Goal: Task Accomplishment & Management: Use online tool/utility

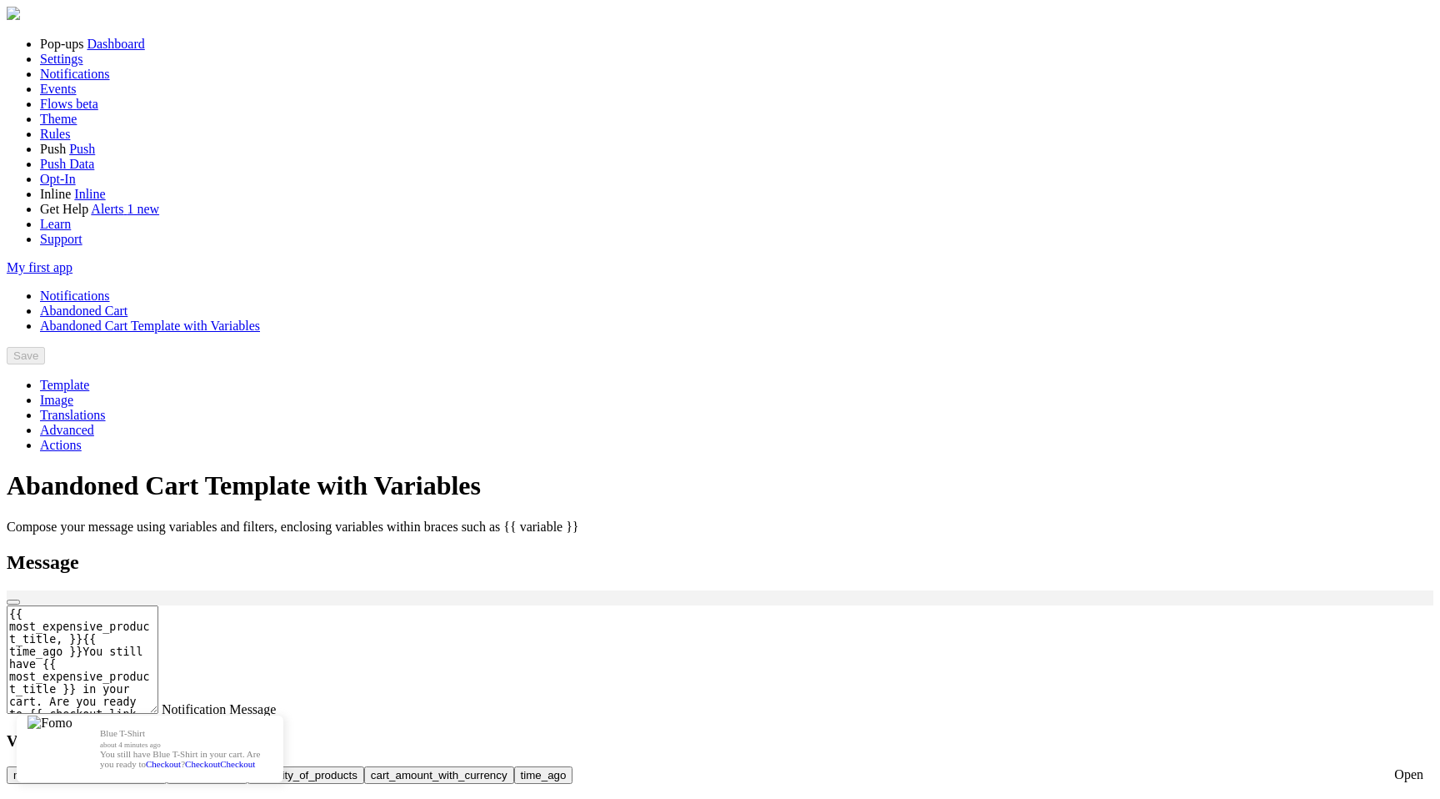
click at [574, 766] on button "time_ago" at bounding box center [543, 775] width 59 height 18
type textarea "{{ time_ago }}{{ most_expensive_product_title, }}{{ time_ago }}You still have {…"
click at [158, 605] on textarea "{{ time_ago }}{{ most_expensive_product_title, }}{{ time_ago }}You still have {…" at bounding box center [83, 659] width 152 height 108
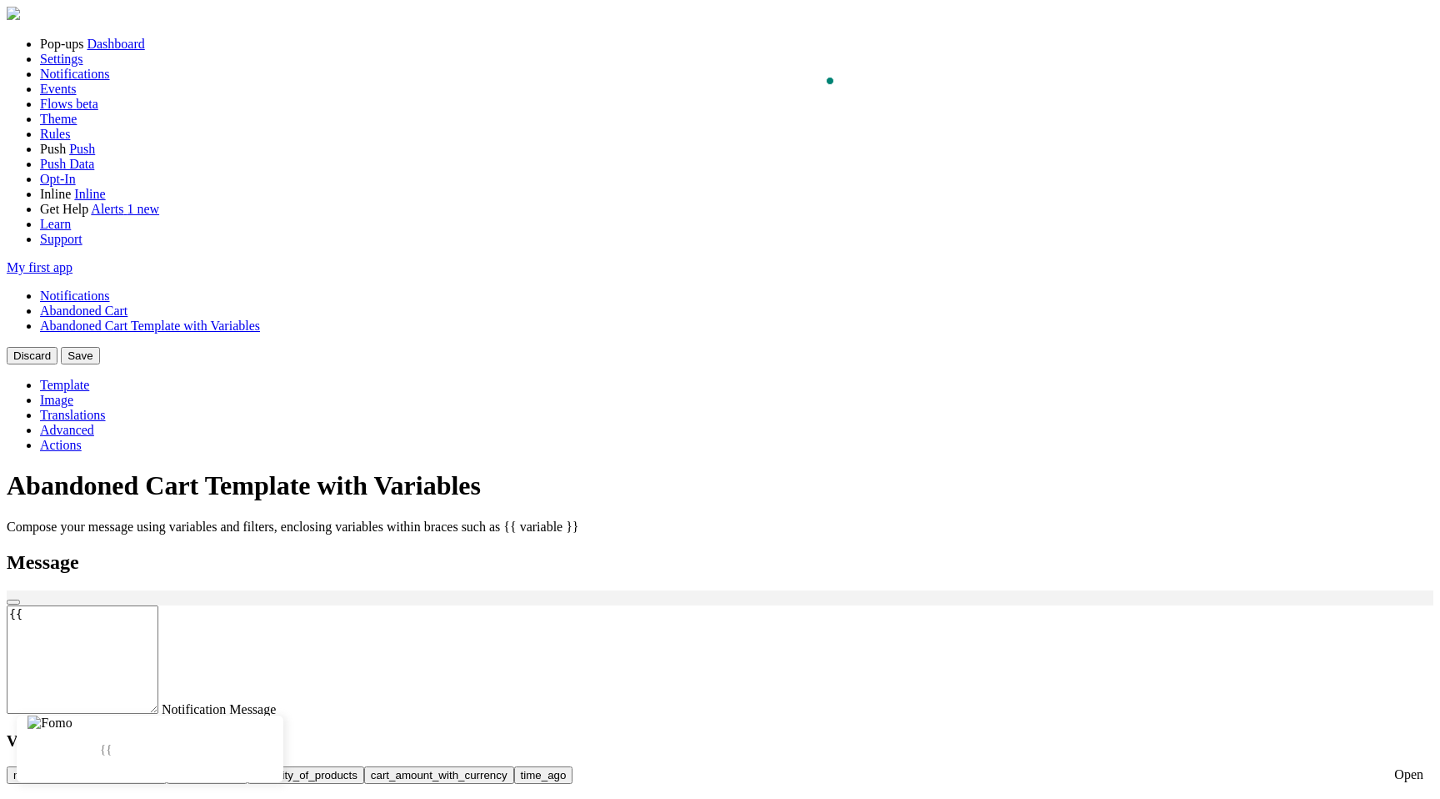
type textarea "{"
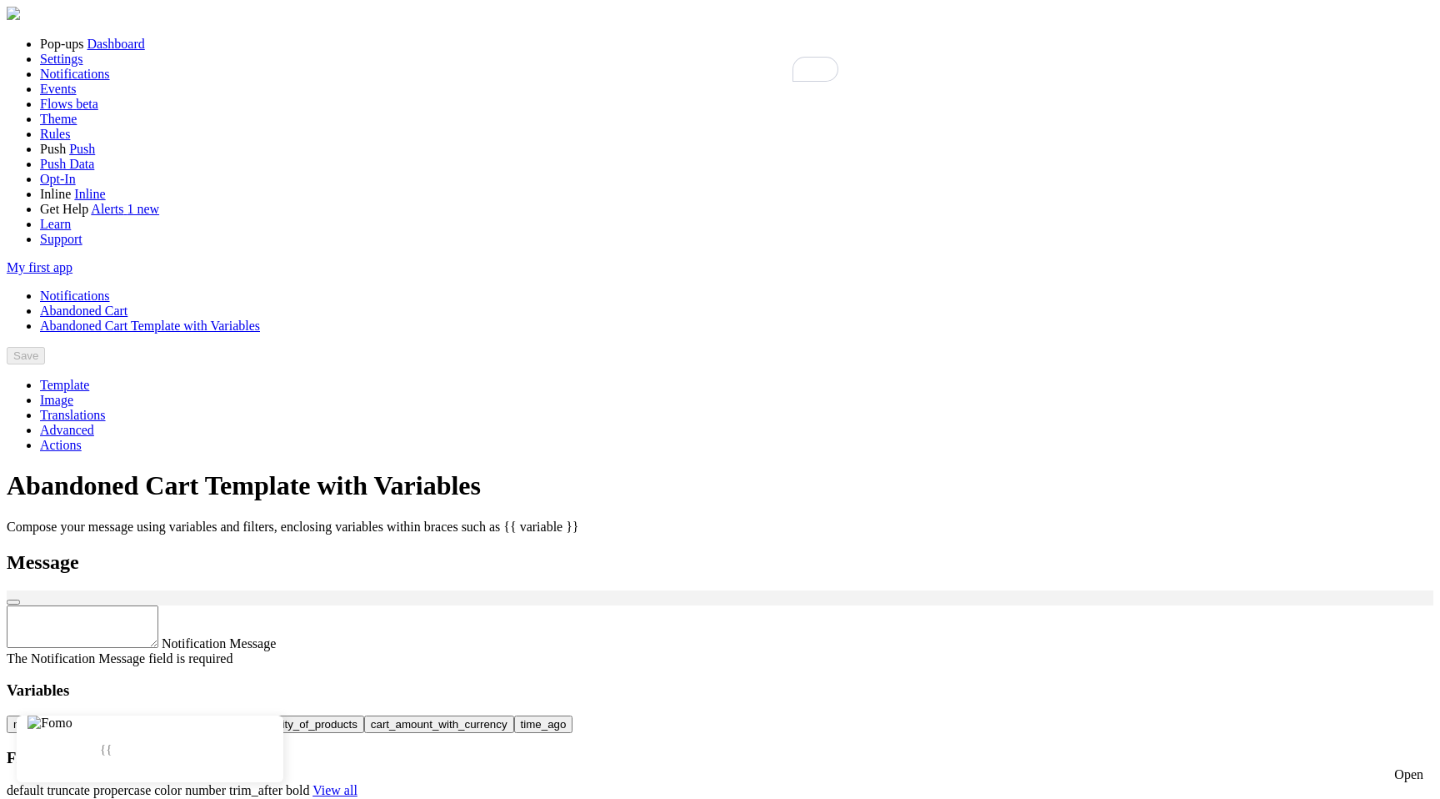
click at [364, 715] on button "quantity_of_products" at bounding box center [306, 724] width 117 height 18
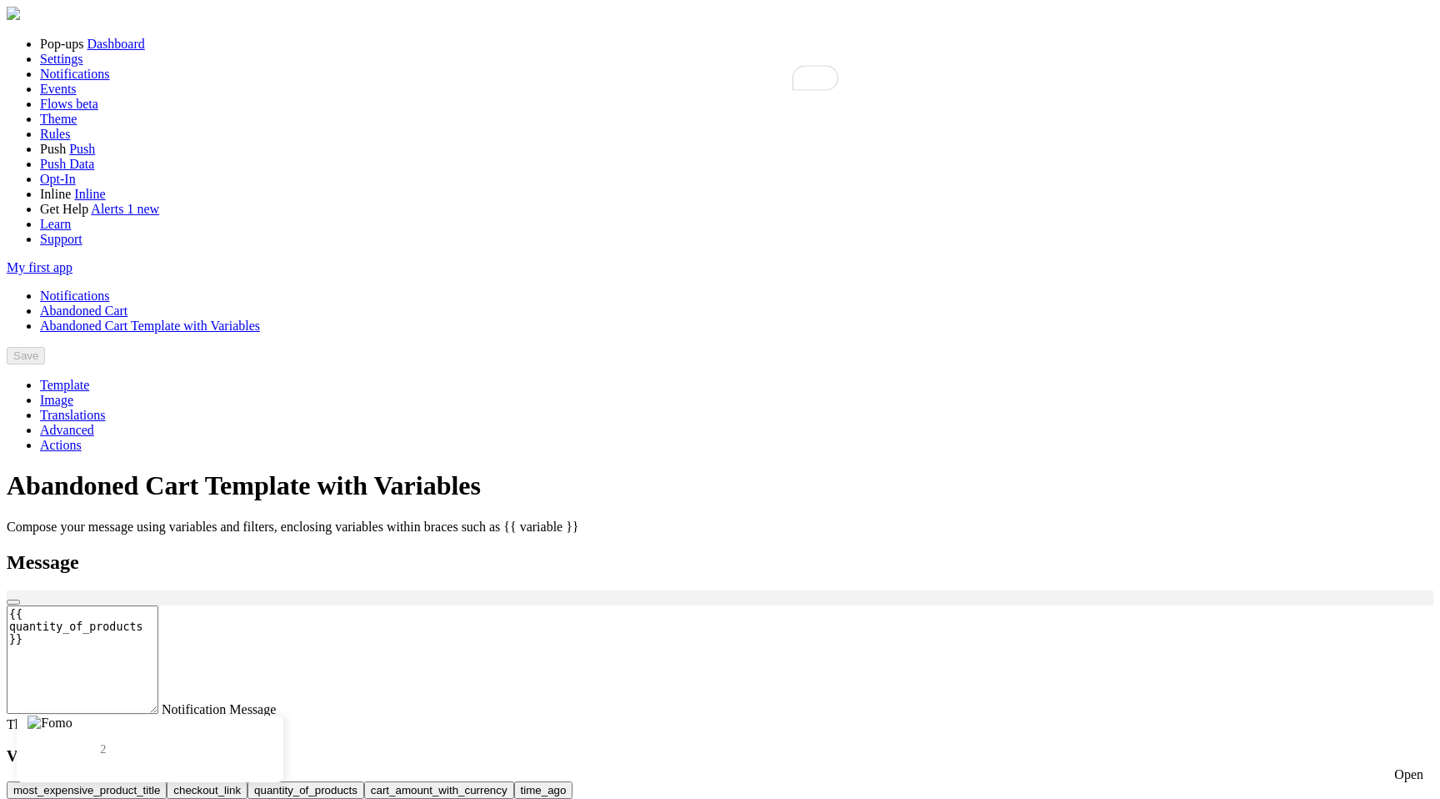
click at [248, 781] on button "checkout_link" at bounding box center [207, 790] width 81 height 18
click at [167, 781] on button "most_expensive_product_title" at bounding box center [87, 790] width 160 height 18
click at [514, 781] on button "cart_amount_with_currency" at bounding box center [439, 790] width 150 height 18
click at [574, 781] on button "time_ago" at bounding box center [543, 790] width 59 height 18
type textarea "{{ quantity_of_products }}{{ checkout_link }}{{ most_expensive_product_title }}…"
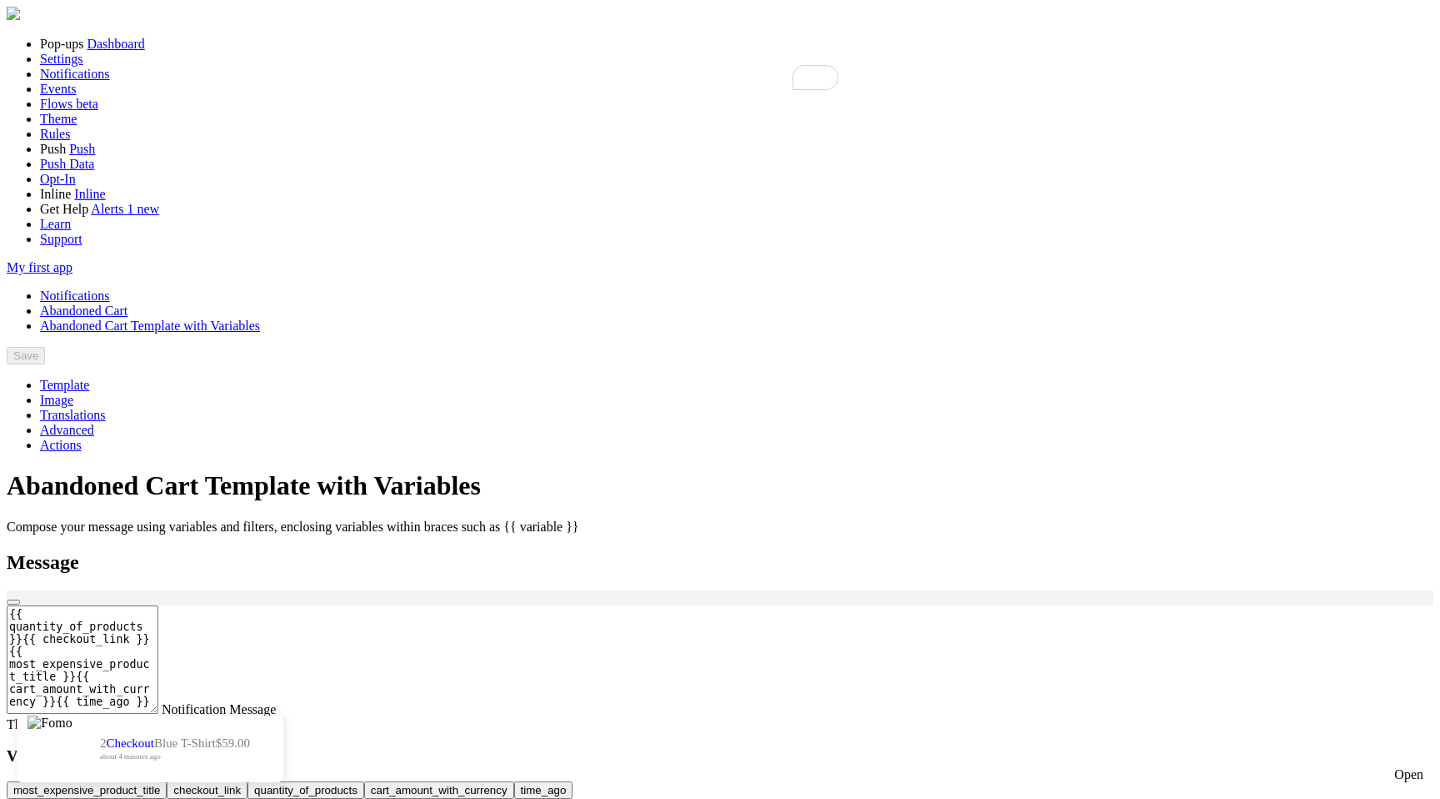
scroll to position [94, 0]
click at [110, 288] on link "Notifications" at bounding box center [75, 295] width 70 height 14
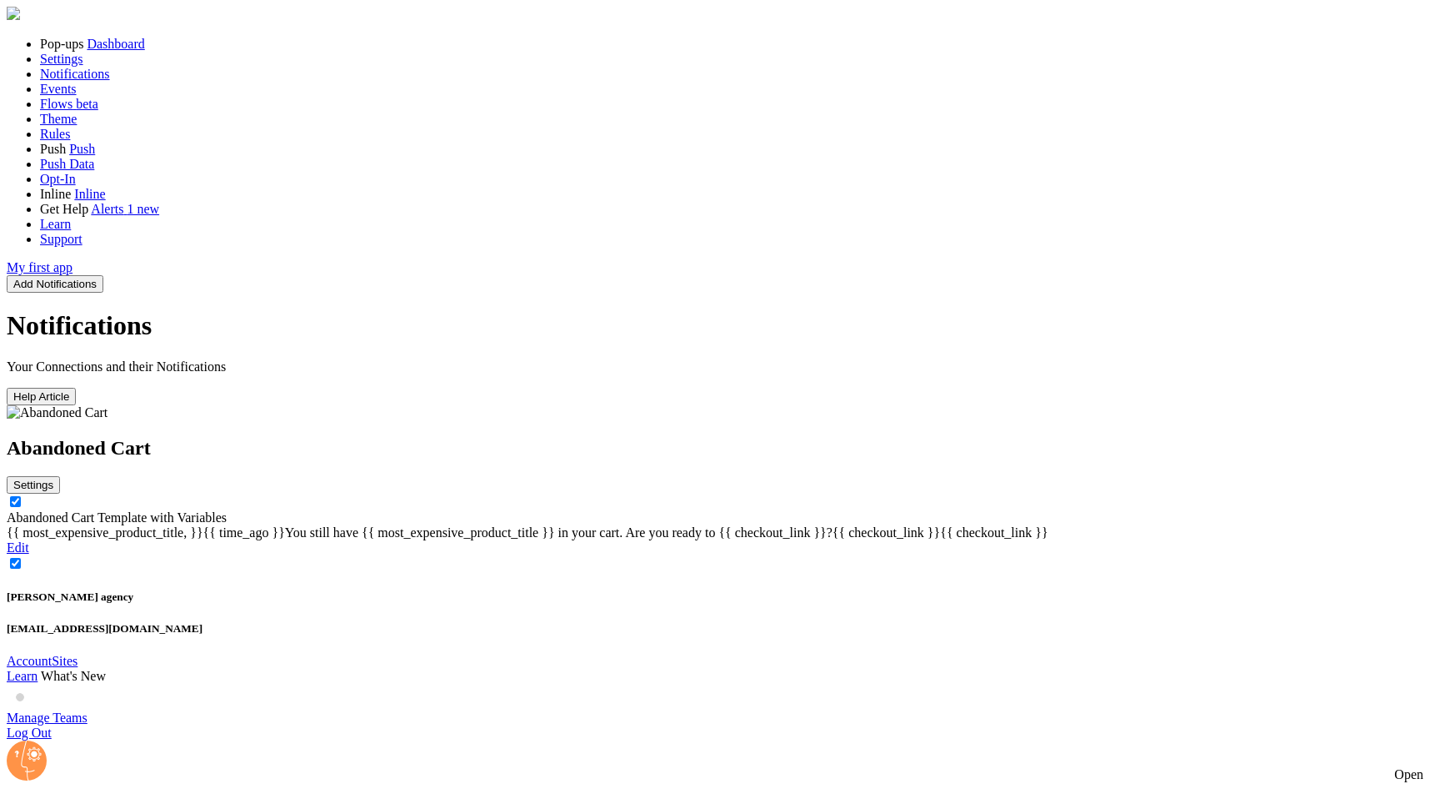
click at [227, 510] on link "Abandoned Cart Template with Variables" at bounding box center [117, 517] width 220 height 14
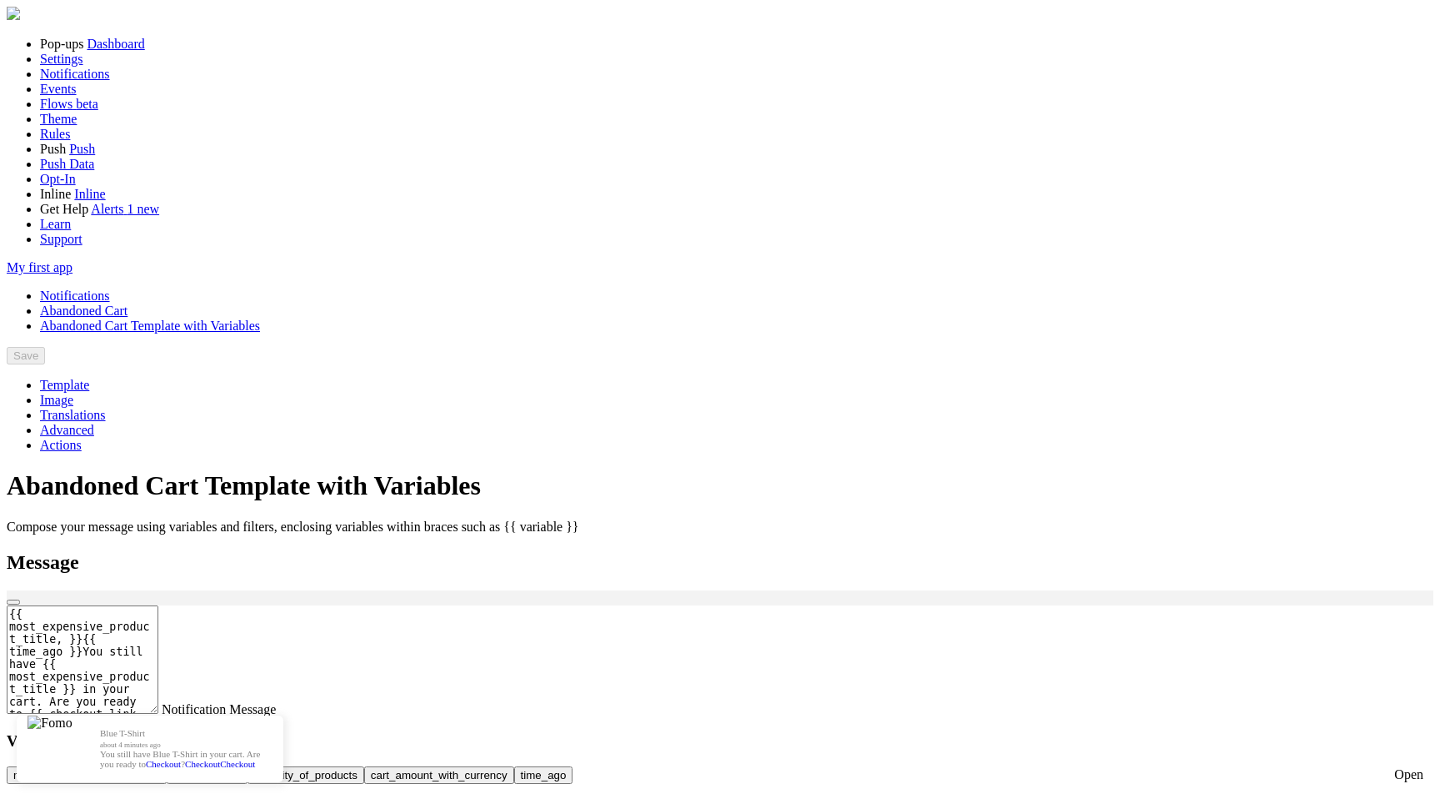
click at [110, 288] on link "Notifications" at bounding box center [75, 295] width 70 height 14
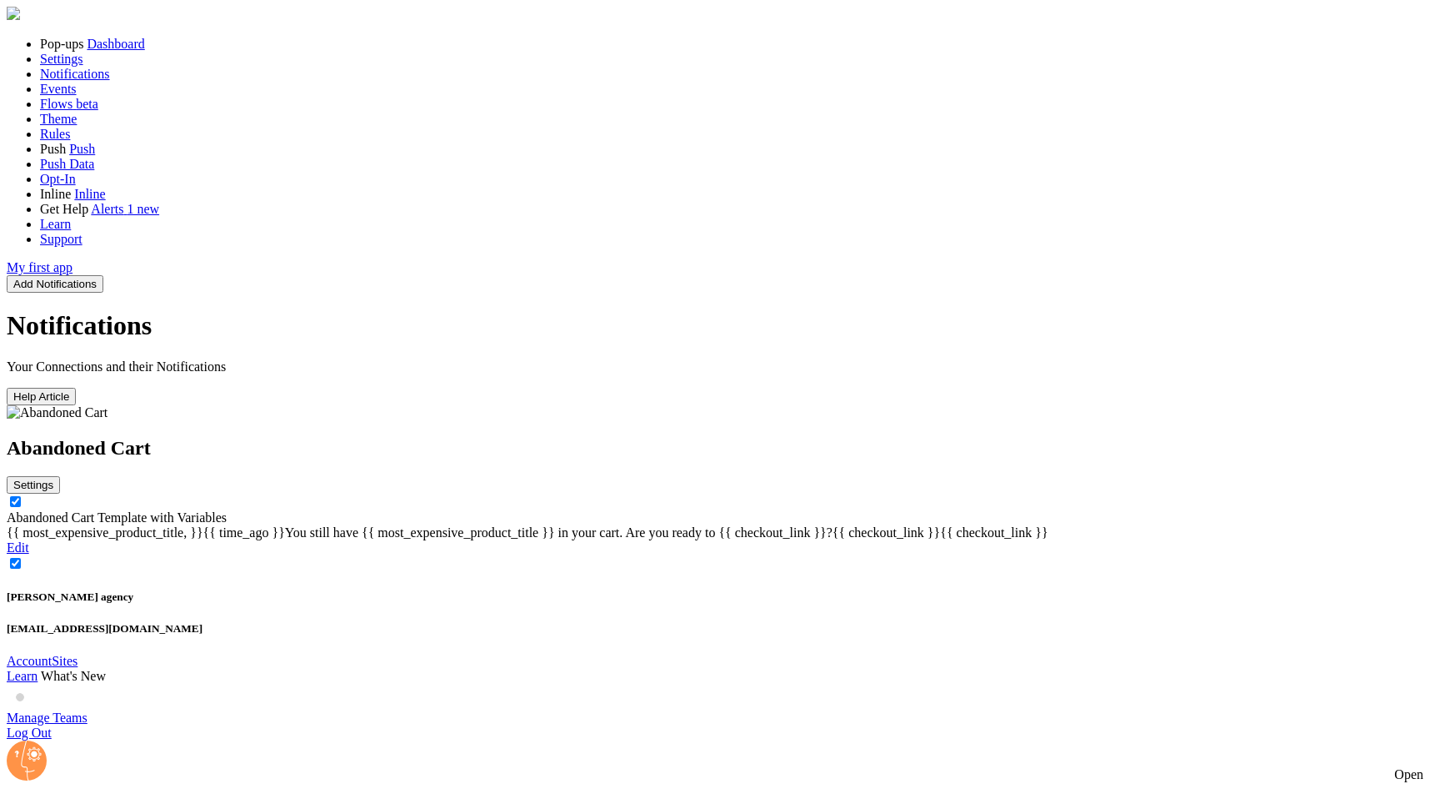
click at [53, 478] on icon at bounding box center [53, 484] width 0 height 13
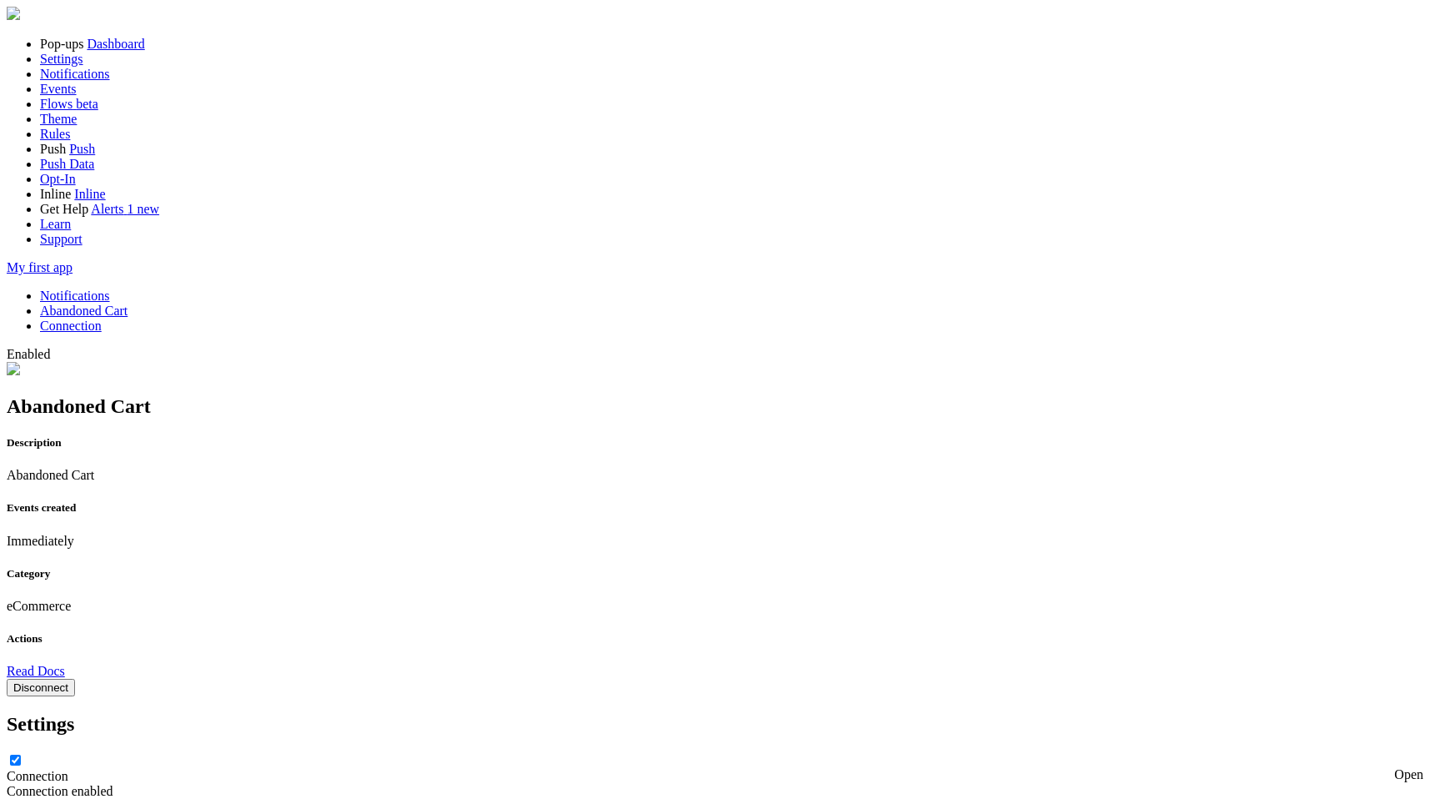
click at [75, 679] on button "Disconnect" at bounding box center [41, 688] width 68 height 18
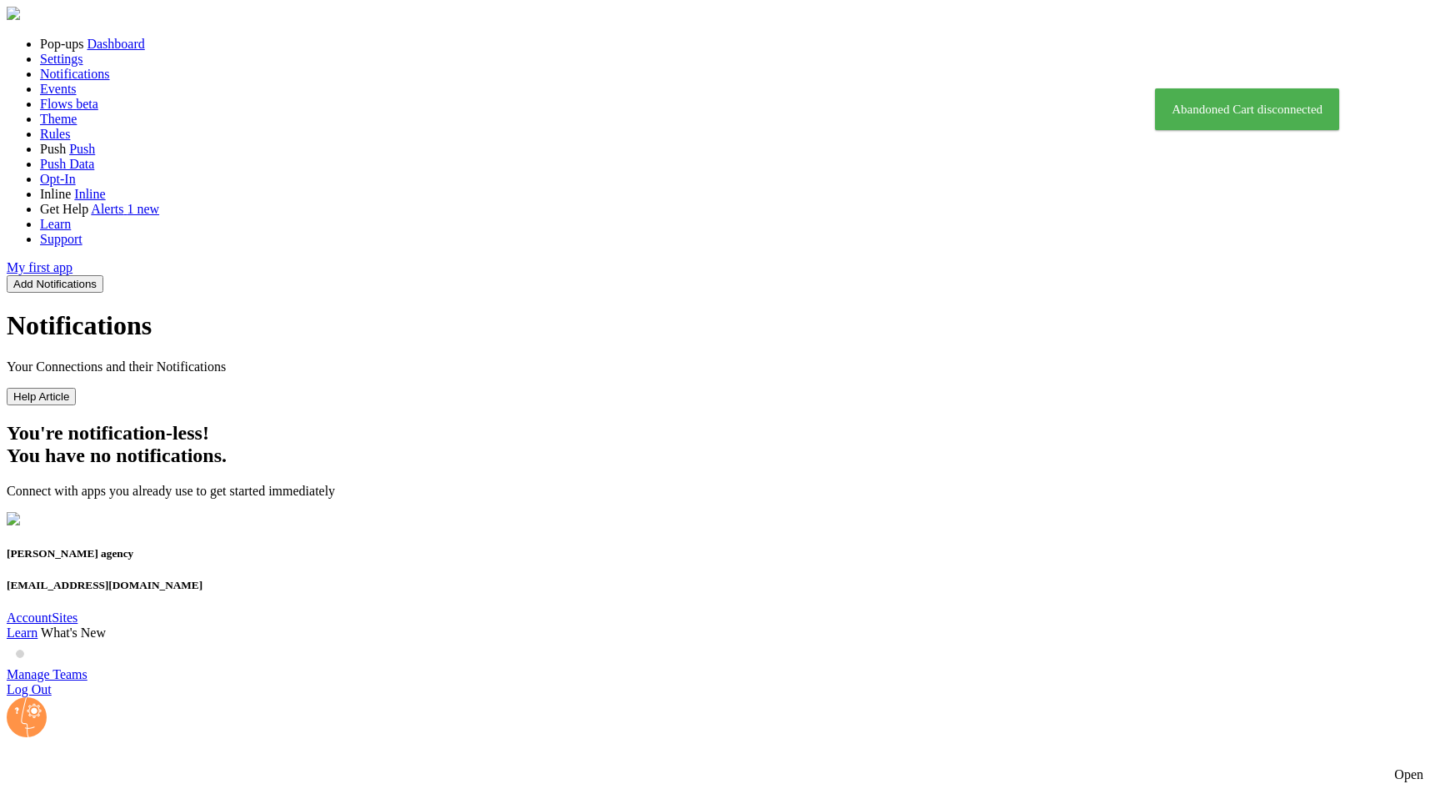
click at [103, 275] on button "Add Notifications" at bounding box center [55, 284] width 97 height 18
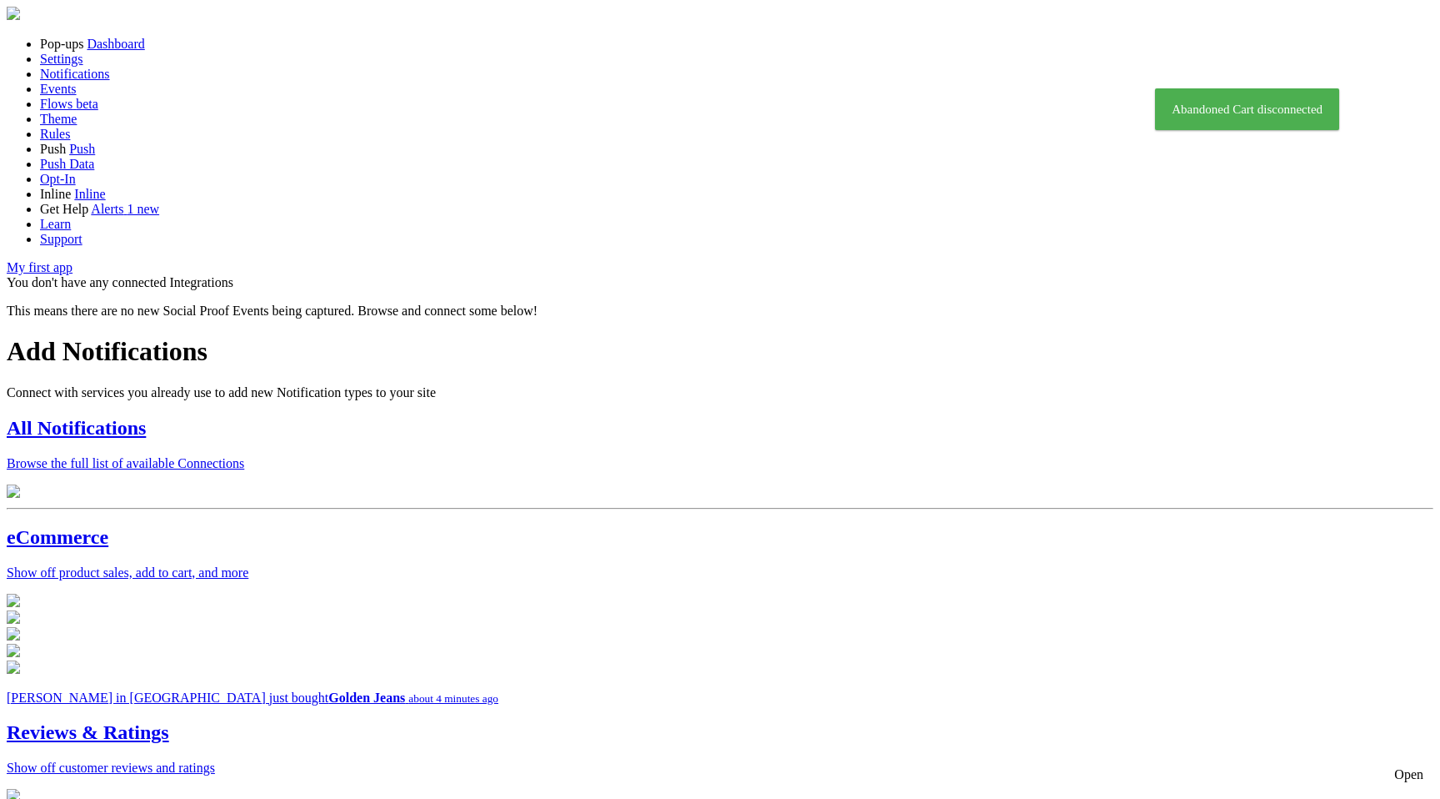
click at [539, 456] on p "Browse the full list of available Connections" at bounding box center [720, 463] width 1427 height 15
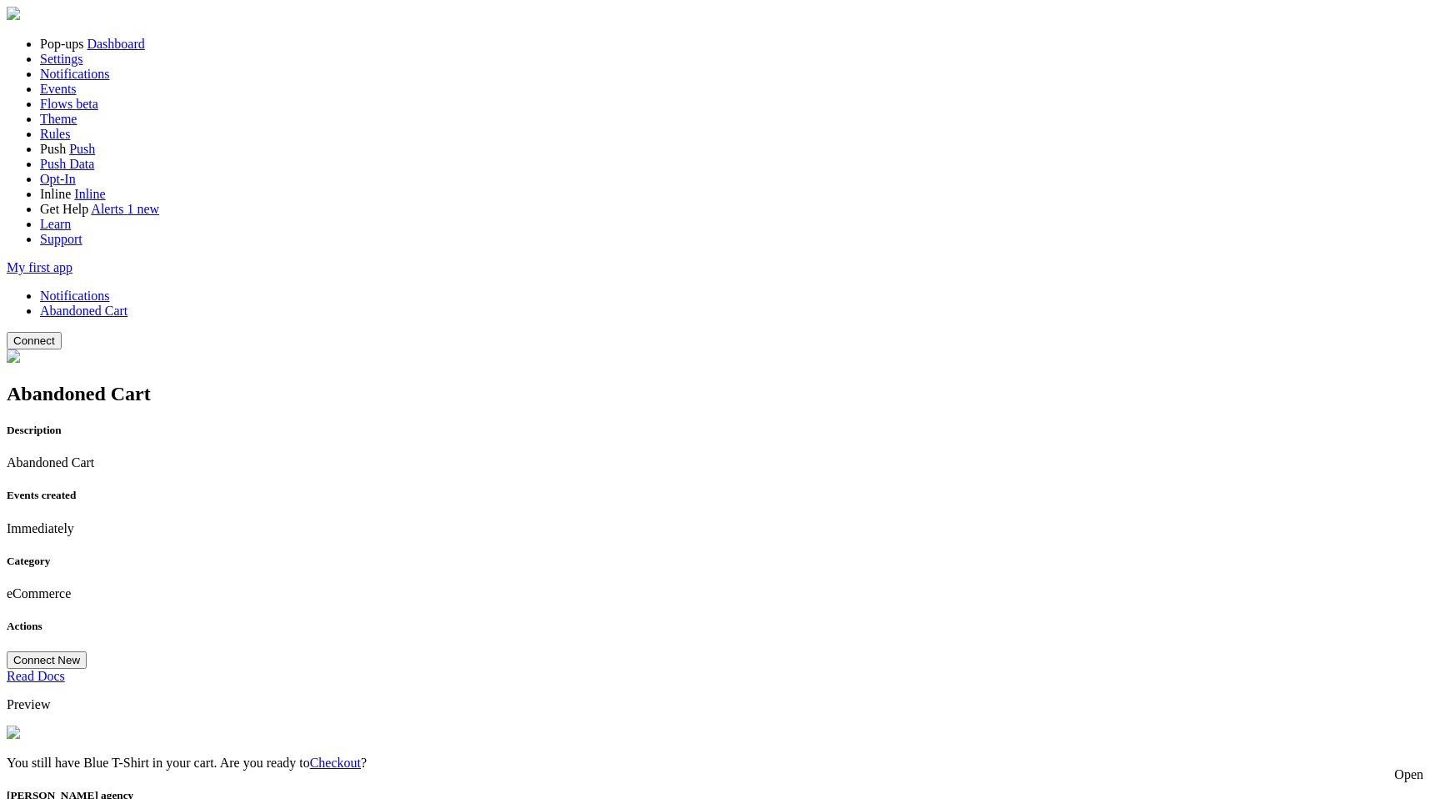
click at [62, 332] on button "Connect" at bounding box center [34, 341] width 55 height 18
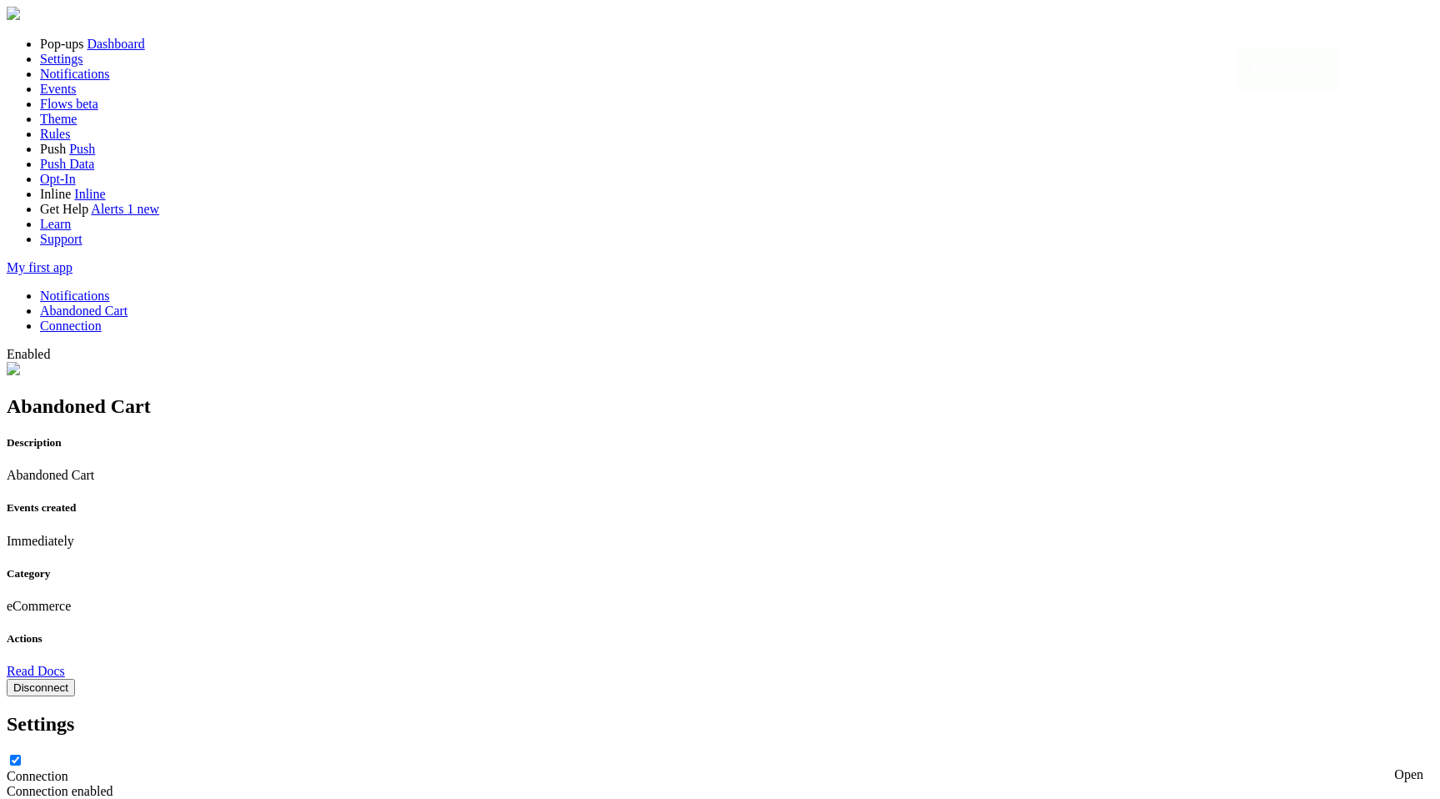
click at [110, 288] on link "Notifications" at bounding box center [75, 295] width 70 height 14
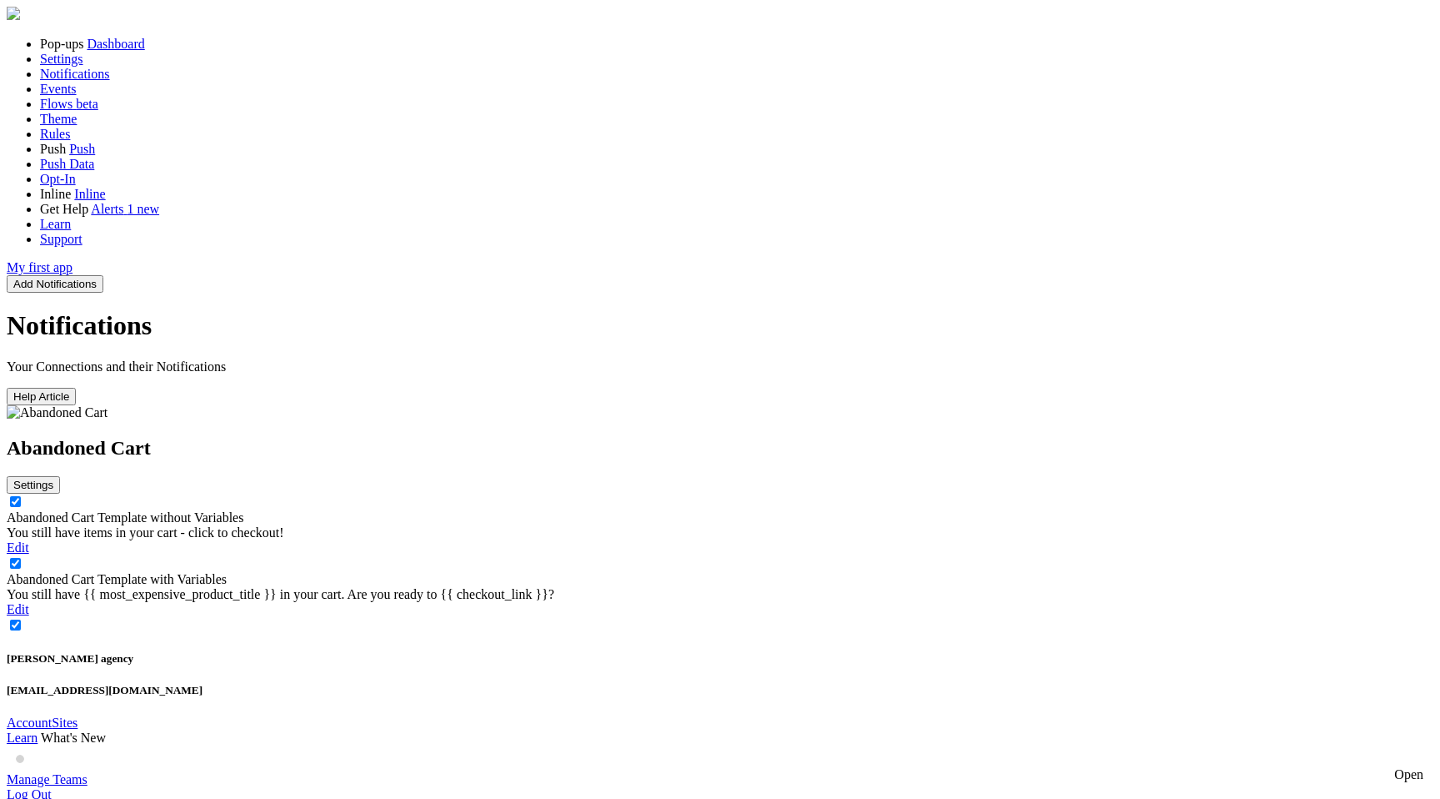
click at [243, 510] on link "Abandoned Cart Template without Variables" at bounding box center [125, 517] width 237 height 14
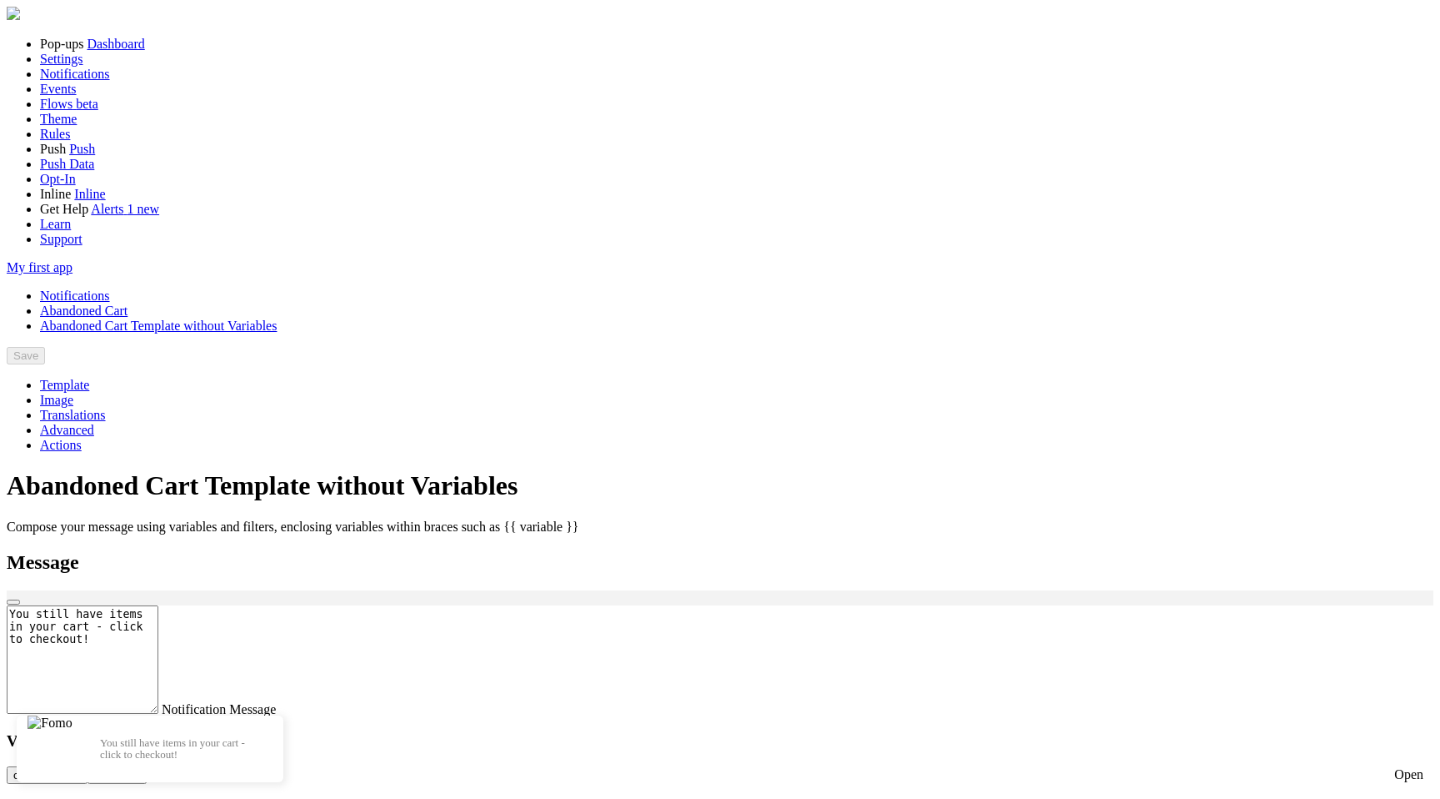
scroll to position [48, 0]
click at [158, 605] on textarea "You still have items in your cart - click to checkout!" at bounding box center [83, 659] width 152 height 108
click at [267, 737] on p "You still have items in your cart - click to checkout!" at bounding box center [183, 749] width 167 height 24
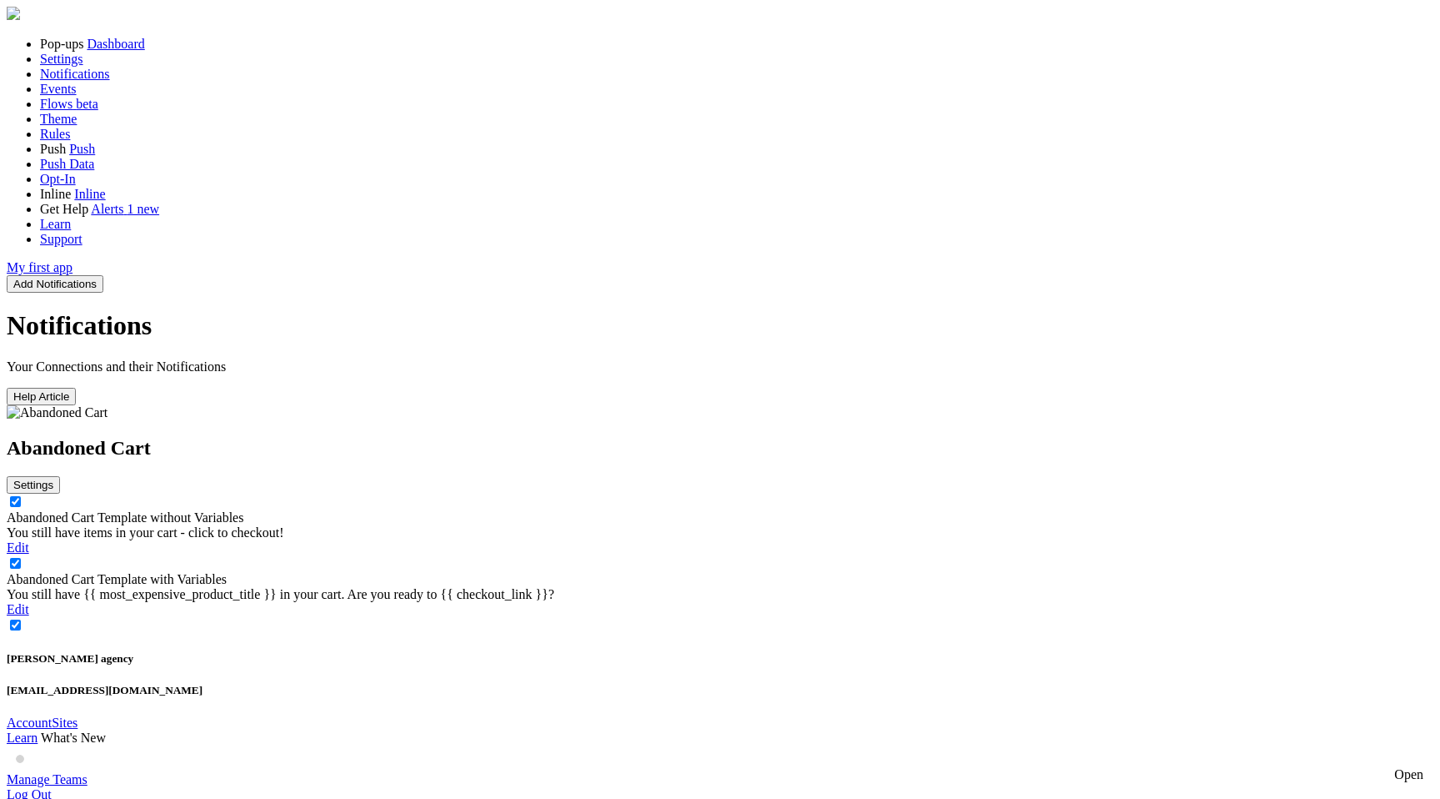
click at [227, 572] on link "Abandoned Cart Template with Variables" at bounding box center [117, 579] width 220 height 14
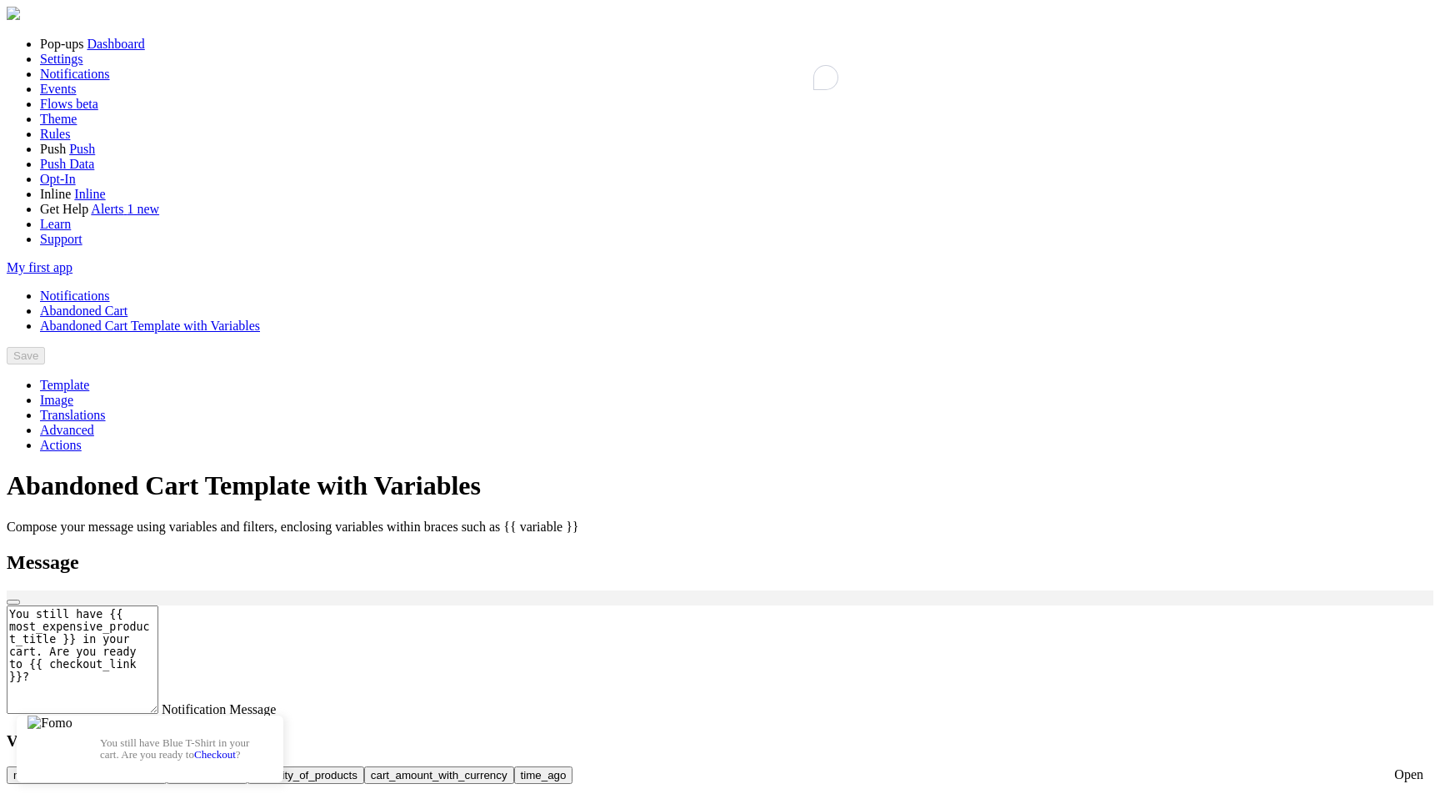
click at [158, 605] on textarea "You still have {{ most_expensive_product_title }} in your cart. Are you ready t…" at bounding box center [83, 659] width 152 height 108
click at [82, 438] on span "Actions" at bounding box center [61, 445] width 42 height 14
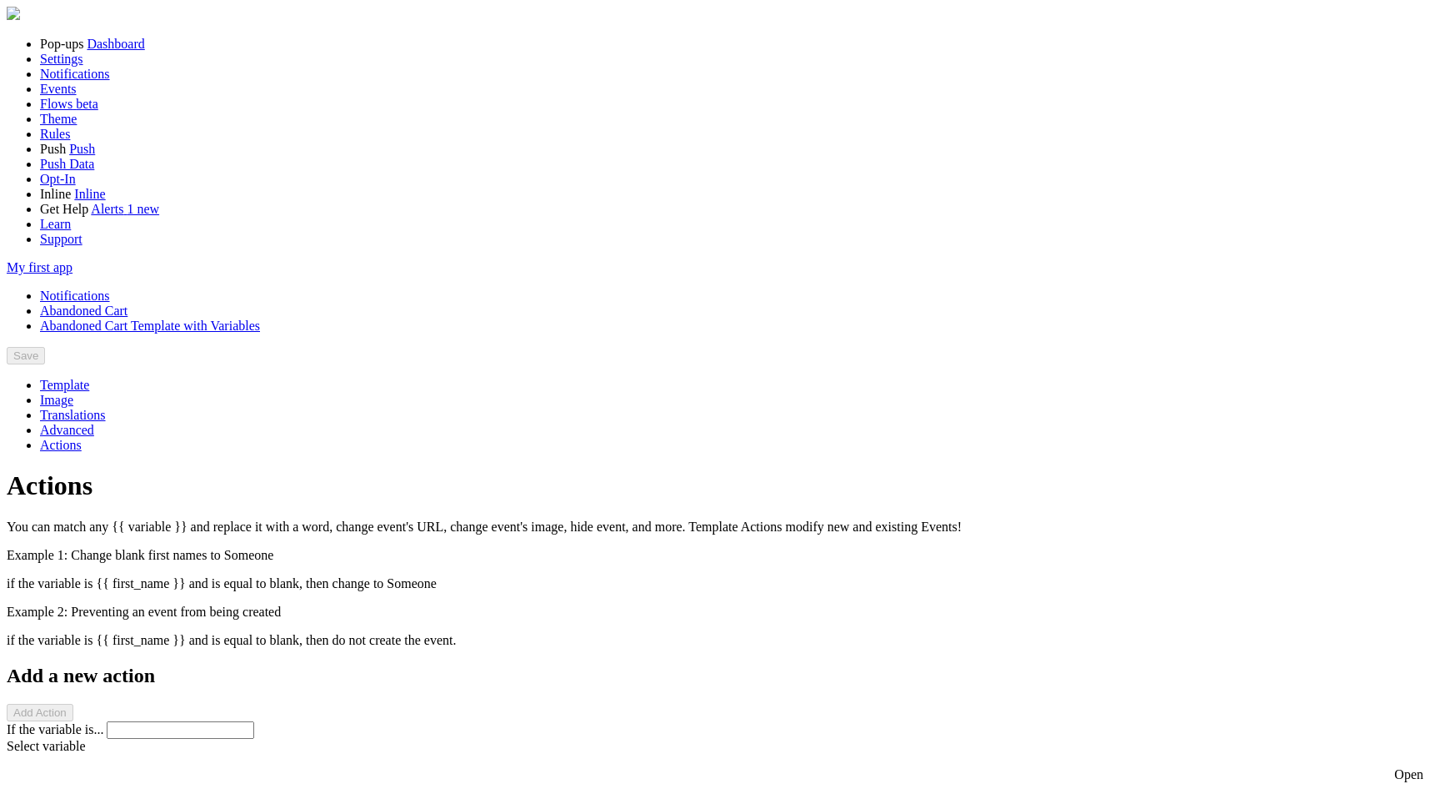
click at [94, 423] on span "Advanced" at bounding box center [67, 430] width 54 height 14
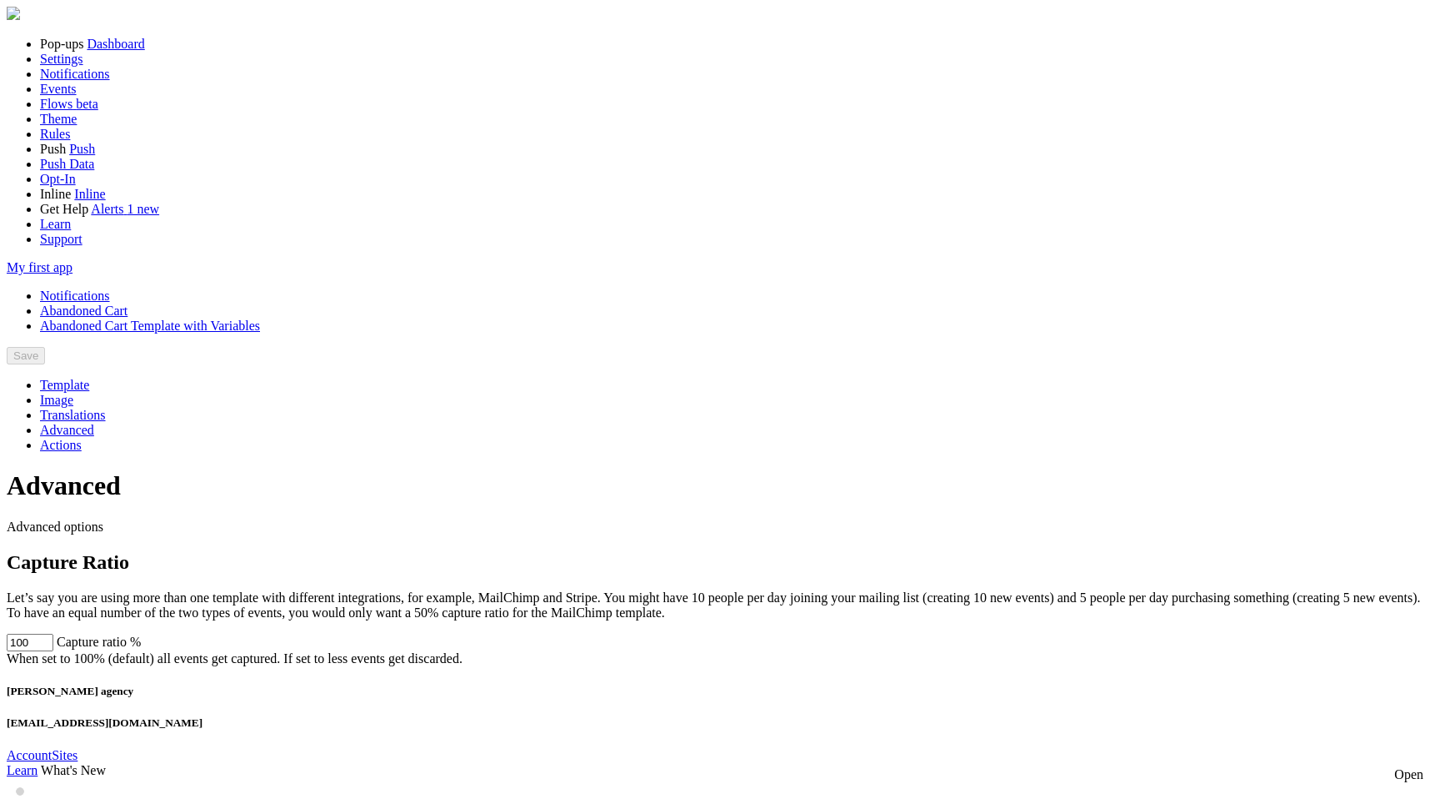
click at [106, 408] on span "Translations" at bounding box center [73, 415] width 66 height 14
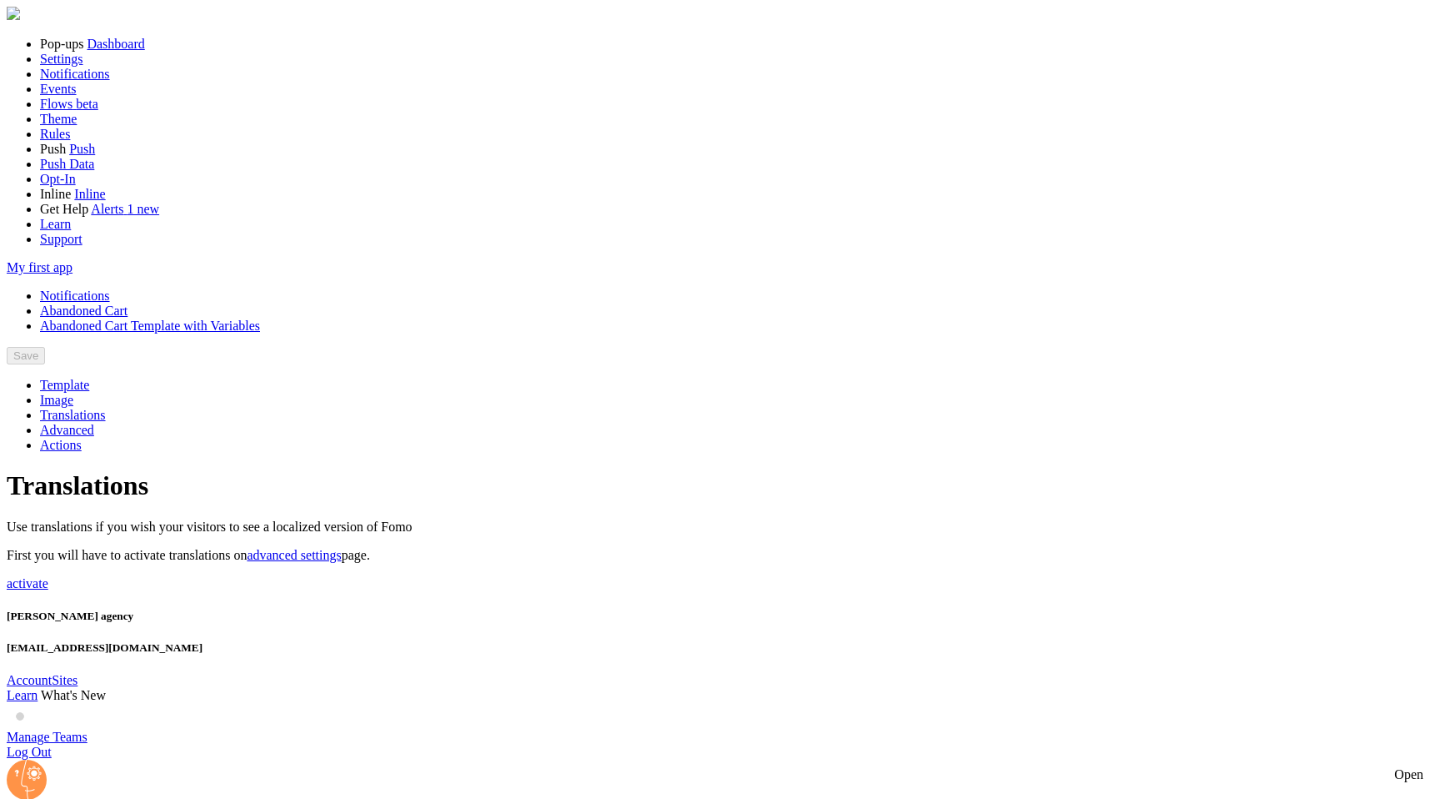
click at [73, 393] on span "Image" at bounding box center [56, 400] width 33 height 14
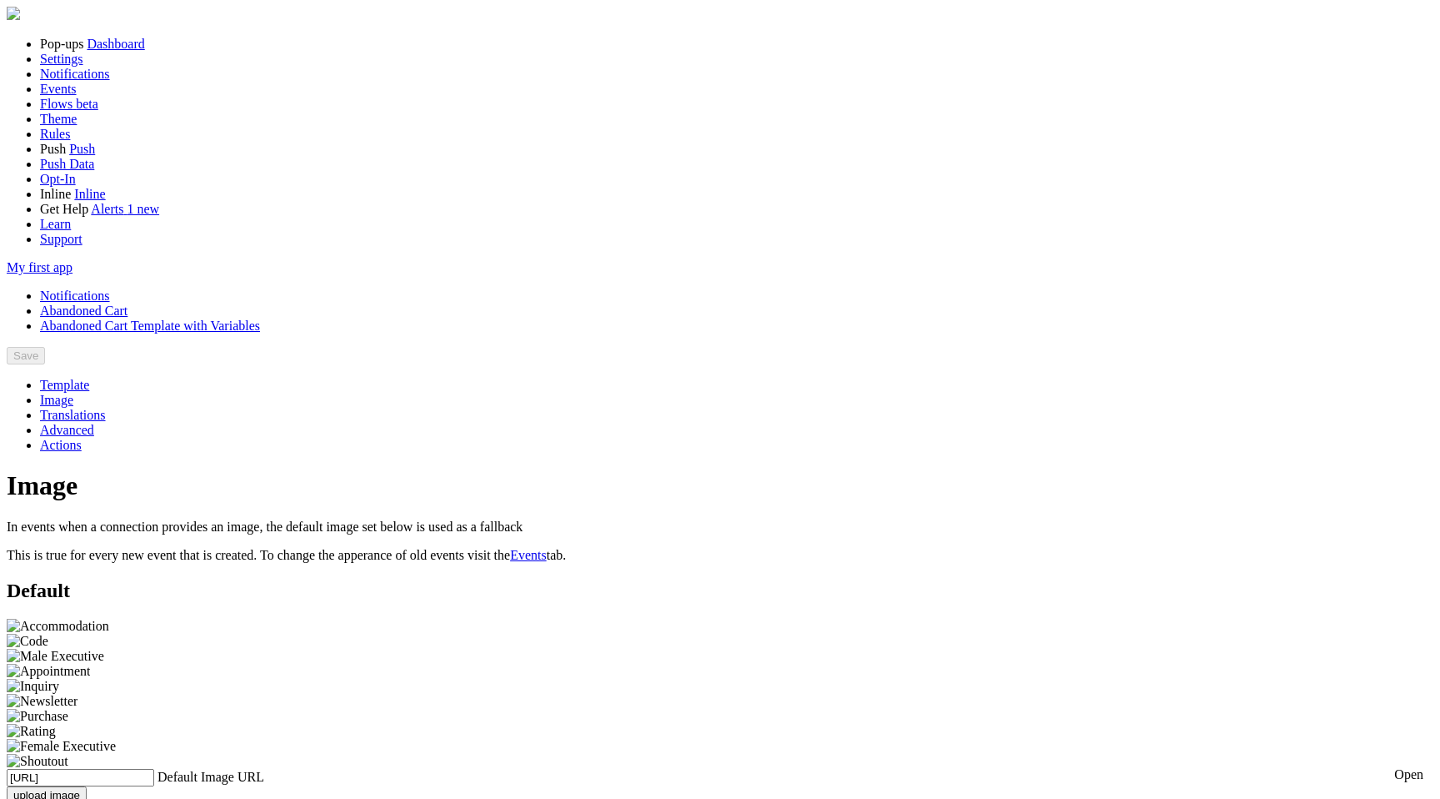
scroll to position [114, 0]
click at [110, 288] on link "Notifications" at bounding box center [75, 295] width 70 height 14
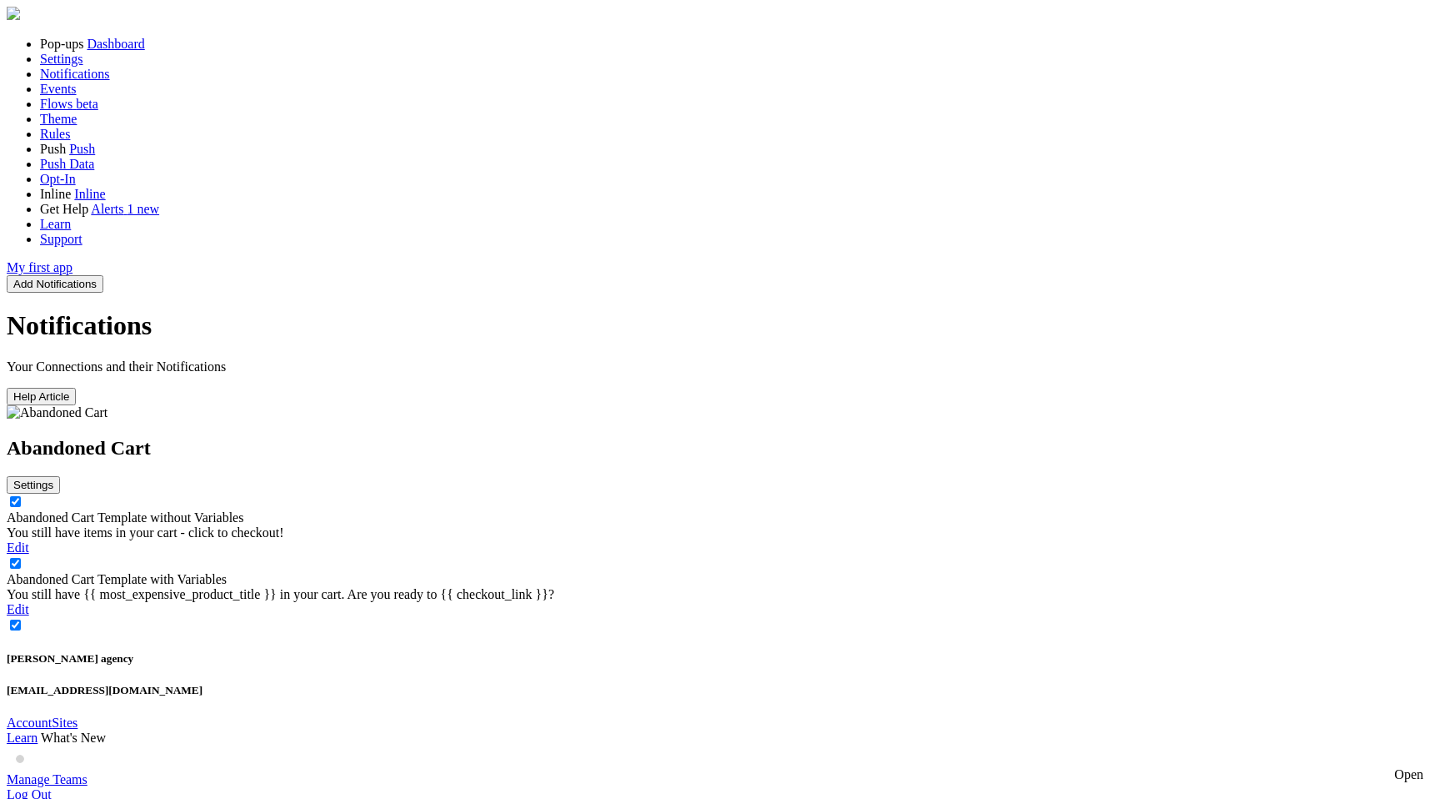
click at [60, 476] on button "Settings" at bounding box center [33, 485] width 53 height 18
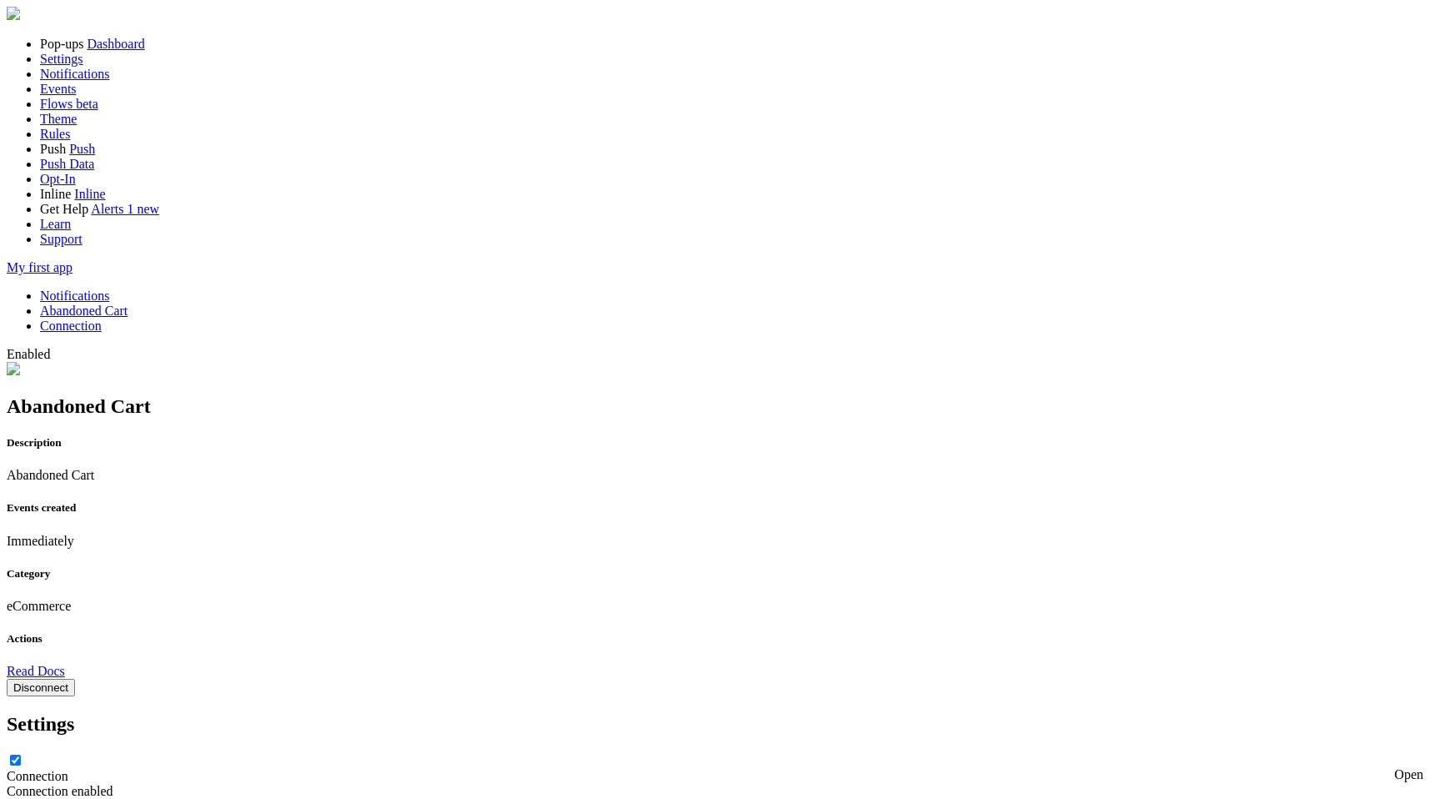
click at [75, 679] on button "Disconnect" at bounding box center [41, 688] width 68 height 18
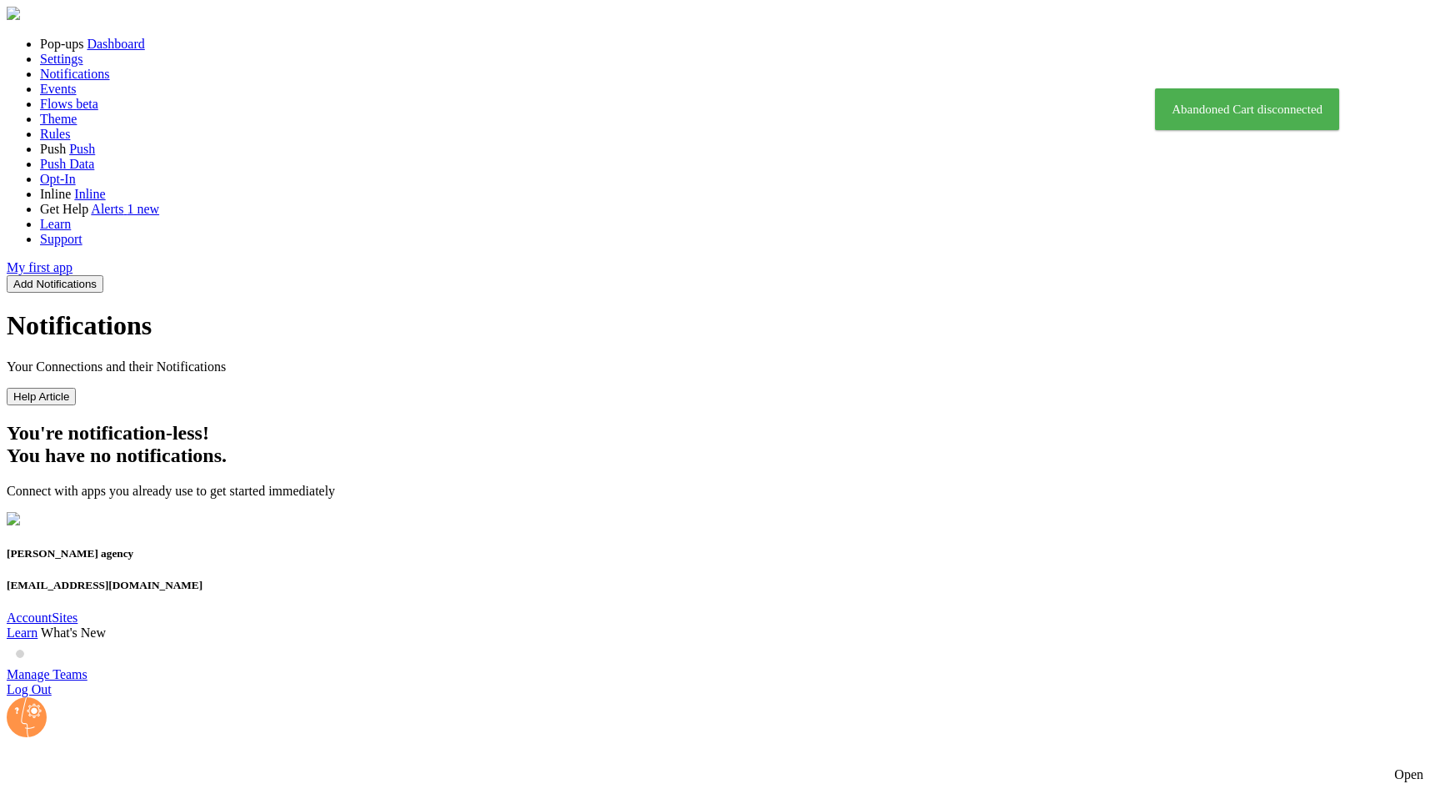
click at [103, 275] on button "Add Notifications" at bounding box center [55, 284] width 97 height 18
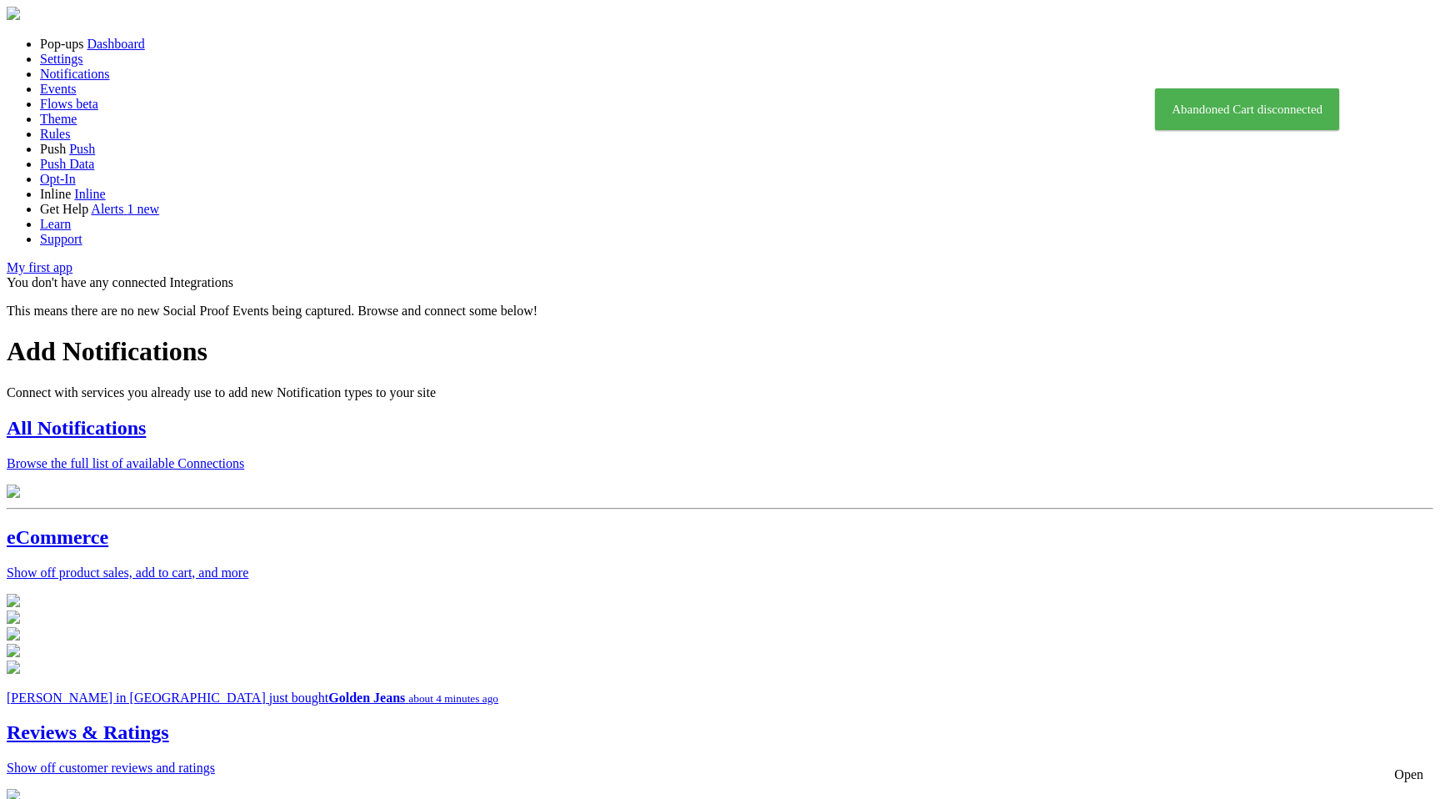
click at [659, 484] on div at bounding box center [720, 492] width 1427 height 17
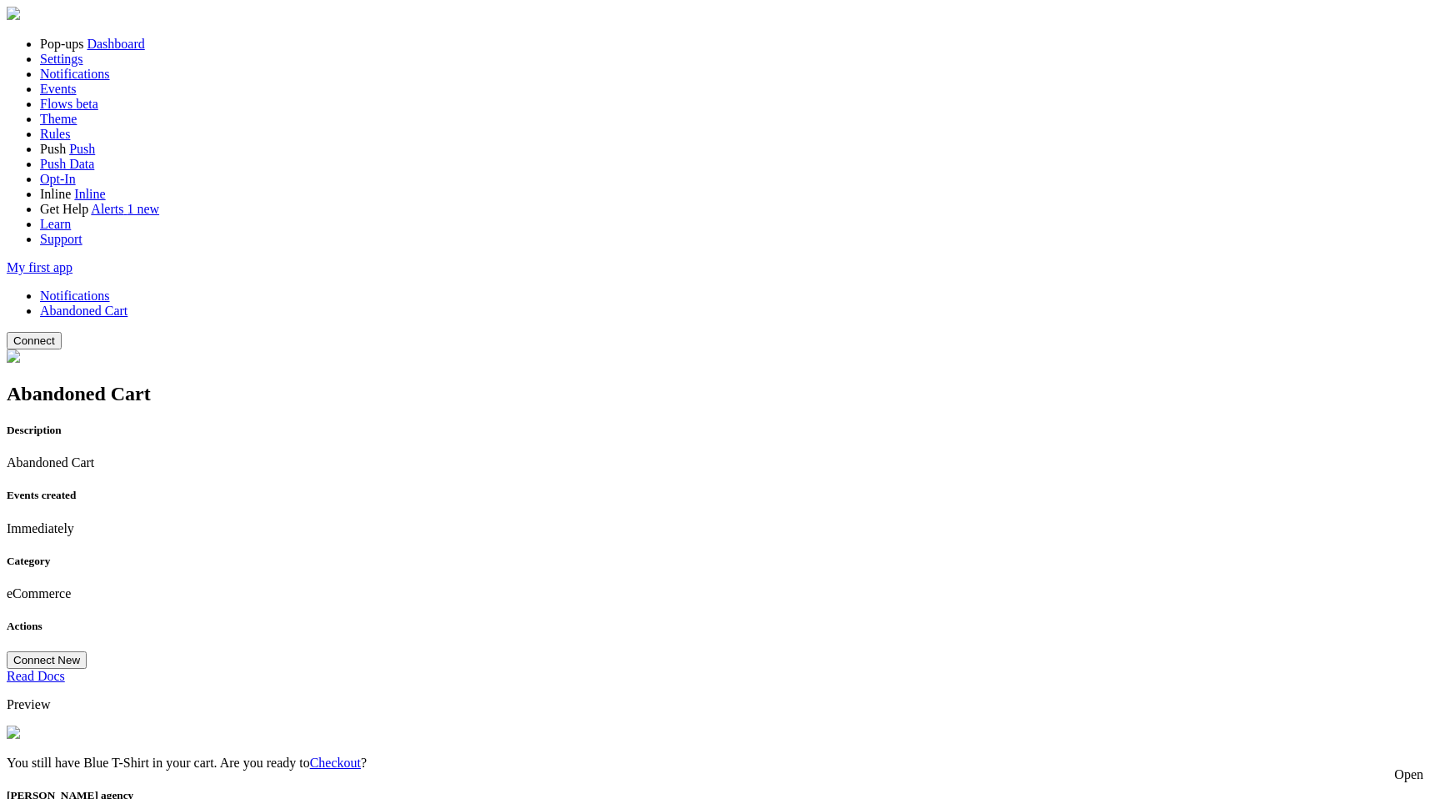
click at [62, 332] on button "Connect" at bounding box center [34, 341] width 55 height 18
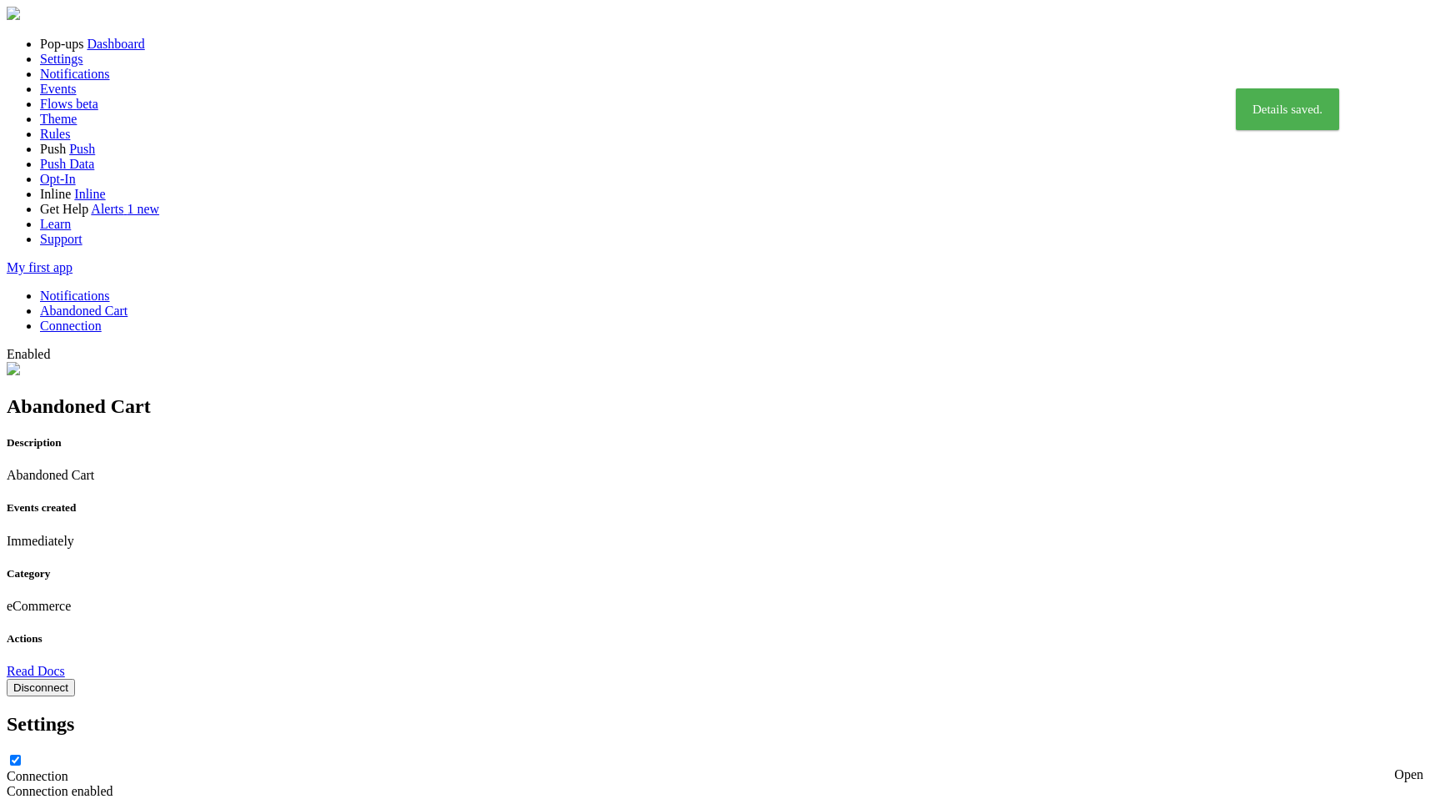
click at [110, 288] on link "Notifications" at bounding box center [75, 295] width 70 height 14
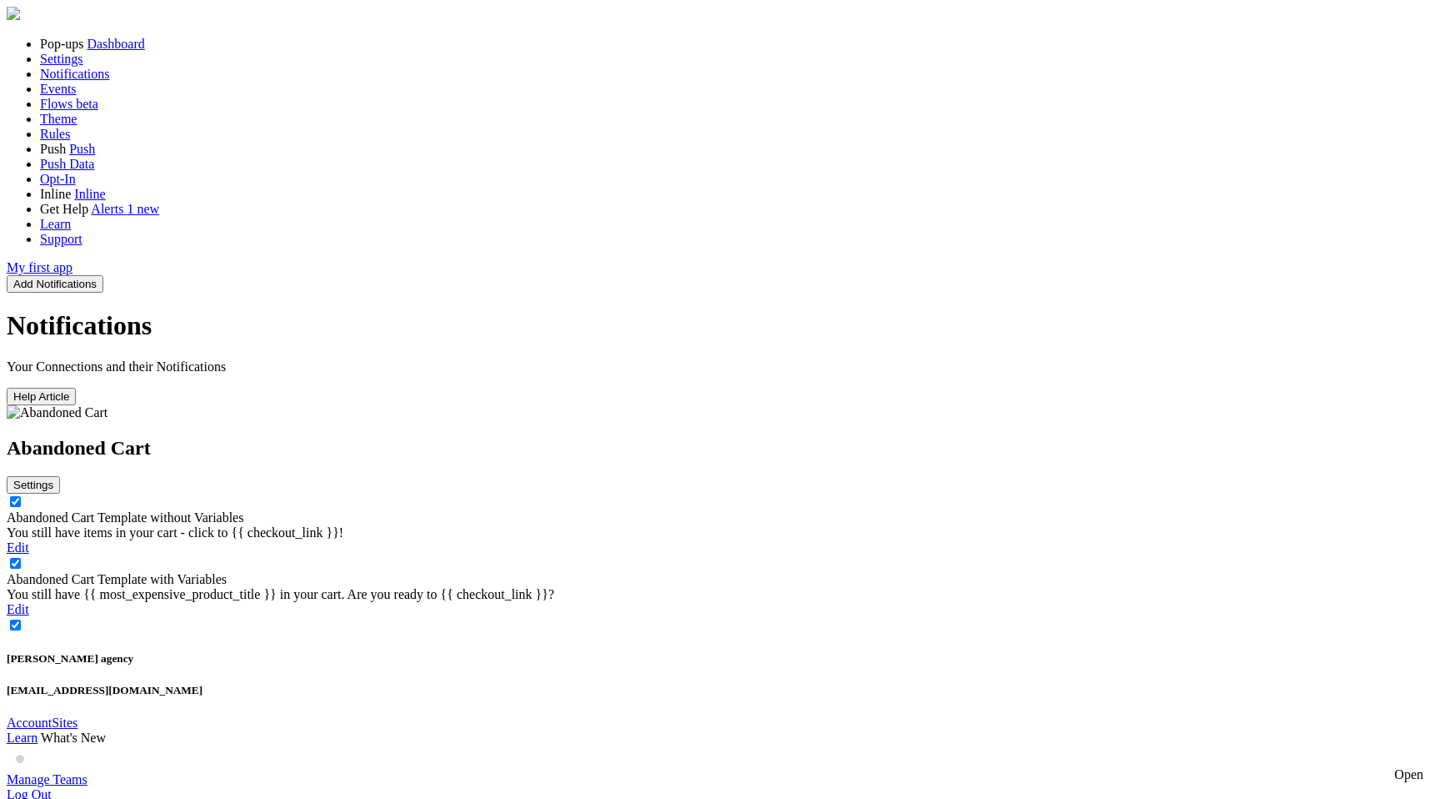
click at [627, 510] on div "Abandoned Cart Template without Variables You still have items in your cart - c…" at bounding box center [720, 541] width 1427 height 62
click at [629, 510] on div "Abandoned Cart Template without Variables You still have items in your cart - c…" at bounding box center [720, 525] width 1427 height 30
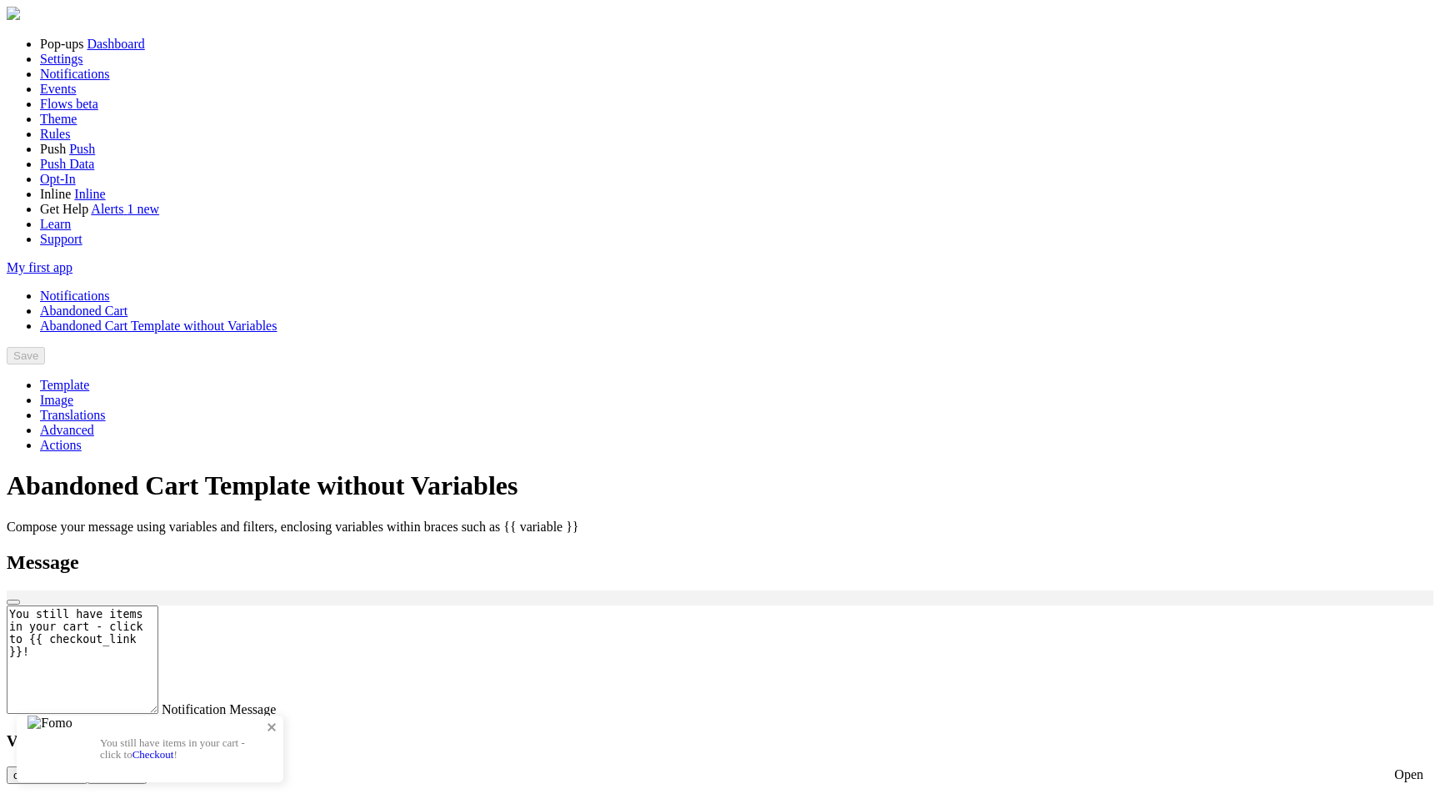
click at [174, 748] on link "Checkout" at bounding box center [154, 754] width 42 height 13
click at [128, 303] on link "Abandoned Cart" at bounding box center [84, 310] width 88 height 14
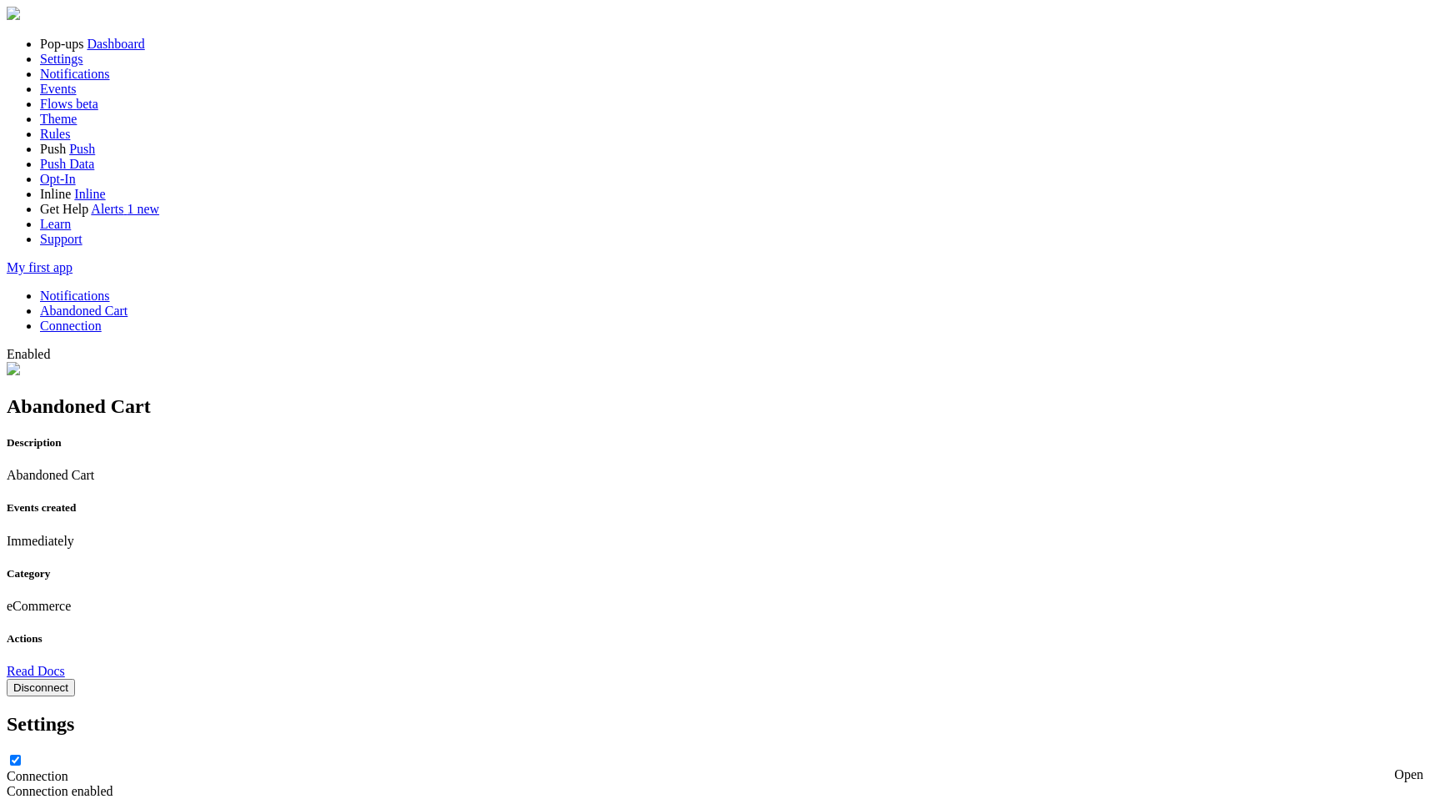
click at [110, 288] on link "Notifications" at bounding box center [75, 295] width 70 height 14
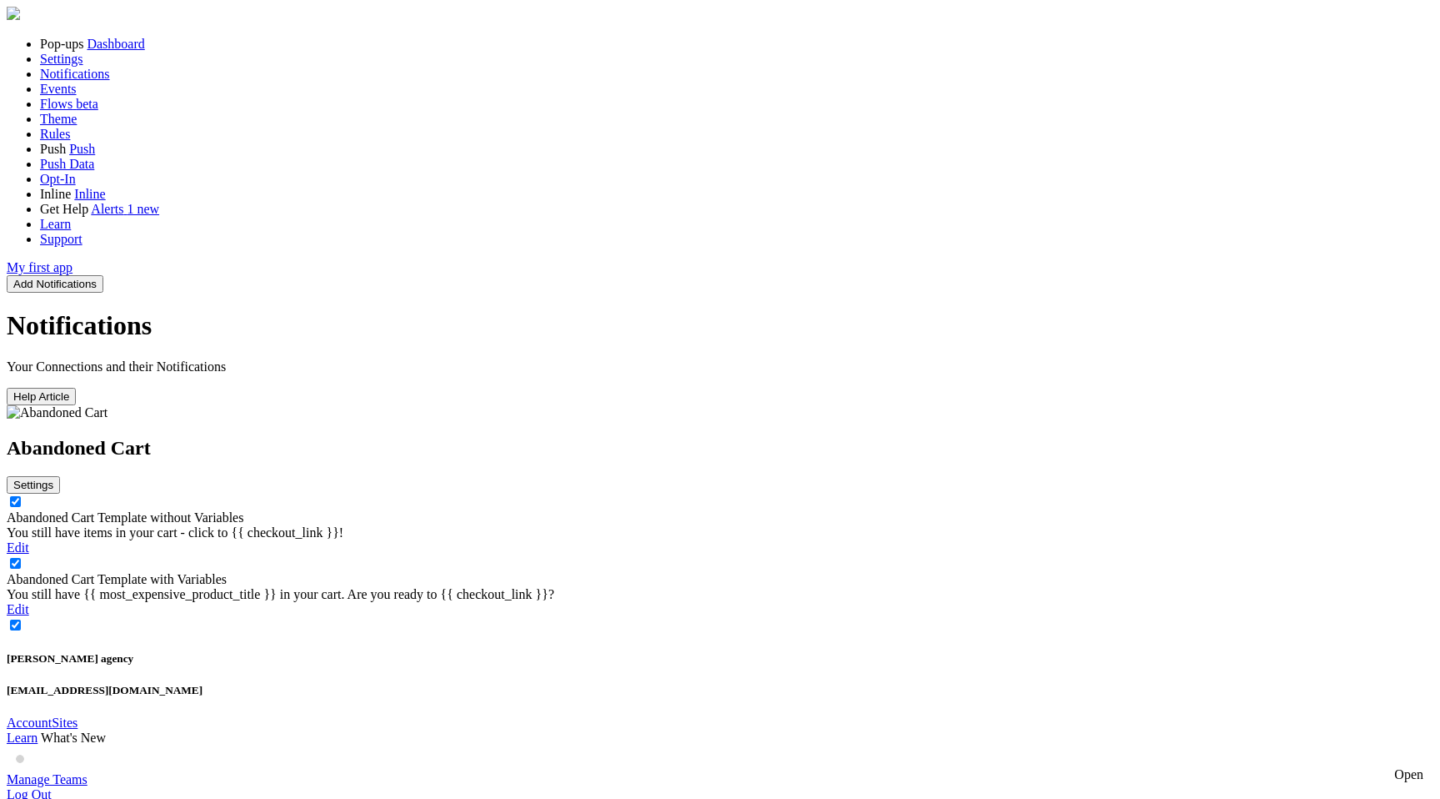
click at [243, 510] on link "Abandoned Cart Template without Variables" at bounding box center [125, 517] width 237 height 14
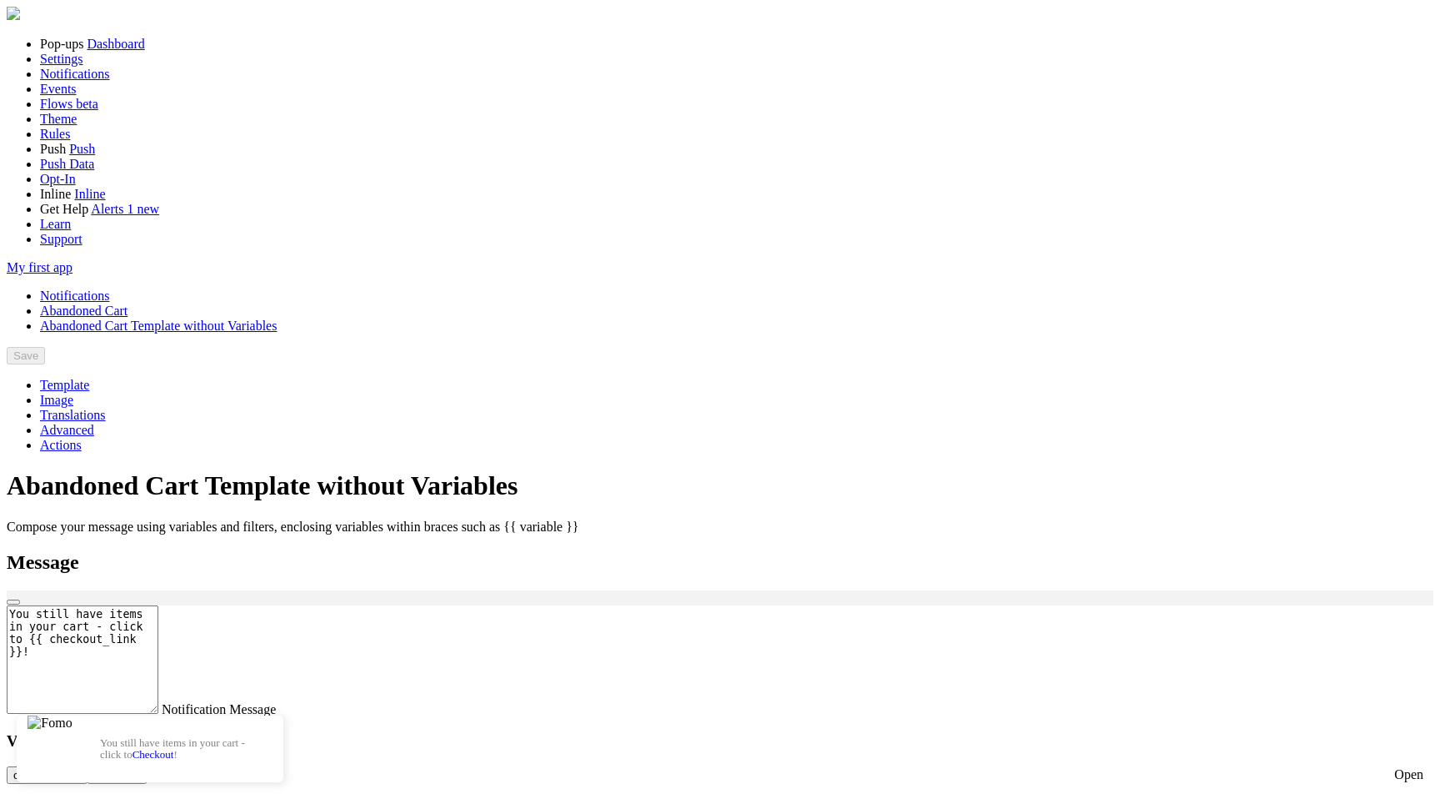
click at [158, 605] on textarea "You still have items in your cart - click to {{ checkout_link }}!" at bounding box center [83, 659] width 152 height 108
click at [110, 288] on link "Notifications" at bounding box center [75, 295] width 70 height 14
